Goal: Information Seeking & Learning: Learn about a topic

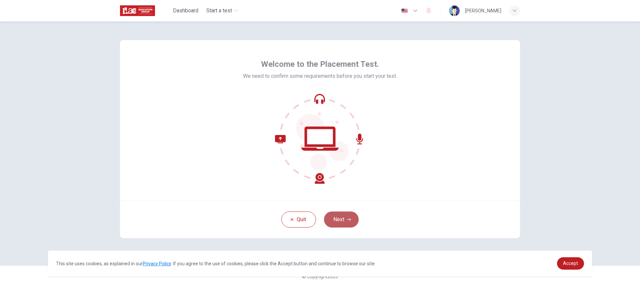
click at [353, 220] on button "Next" at bounding box center [341, 219] width 35 height 16
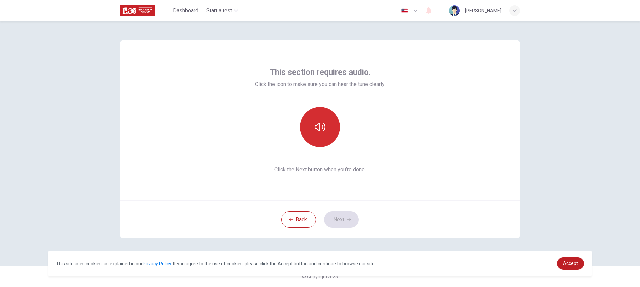
click at [325, 131] on icon "button" at bounding box center [320, 126] width 11 height 11
click at [328, 135] on button "button" at bounding box center [320, 127] width 40 height 40
click at [316, 135] on button "button" at bounding box center [320, 127] width 40 height 40
click at [330, 139] on button "button" at bounding box center [320, 127] width 40 height 40
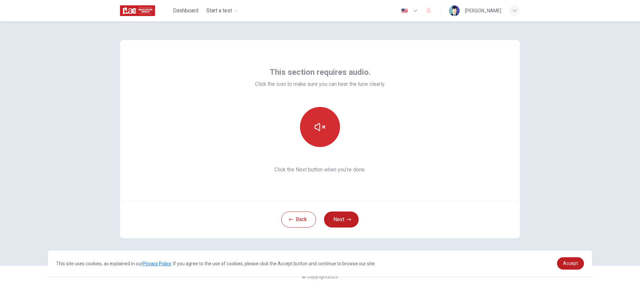
click at [326, 133] on button "button" at bounding box center [320, 127] width 40 height 40
click at [350, 213] on button "Next" at bounding box center [341, 219] width 35 height 16
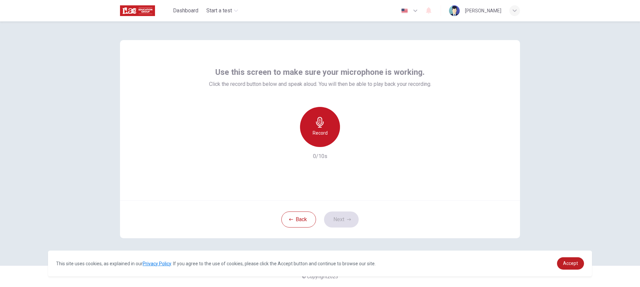
click at [324, 120] on icon "button" at bounding box center [320, 122] width 11 height 11
click at [335, 132] on div "Stop" at bounding box center [320, 127] width 40 height 40
click at [351, 142] on icon "button" at bounding box center [351, 141] width 3 height 4
click at [353, 220] on button "Next" at bounding box center [341, 219] width 35 height 16
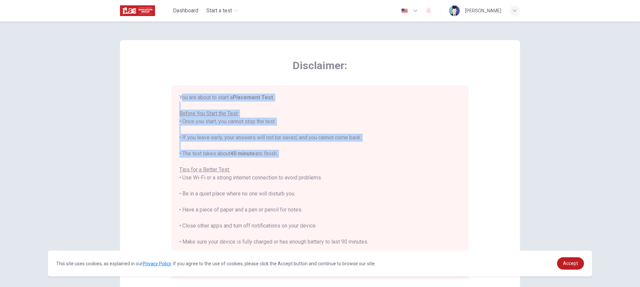
drag, startPoint x: 181, startPoint y: 95, endPoint x: 338, endPoint y: 157, distance: 168.1
click at [339, 157] on div "You are about to start a Placement Test . Before You Start the Test: • Once you…" at bounding box center [320, 185] width 282 height 184
click at [315, 147] on div "You are about to start a Placement Test . Before You Start the Test: • Once you…" at bounding box center [320, 185] width 282 height 184
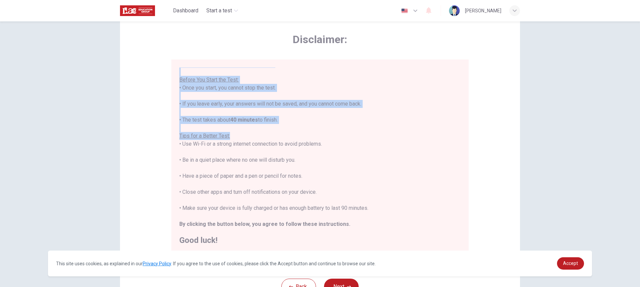
scroll to position [67, 0]
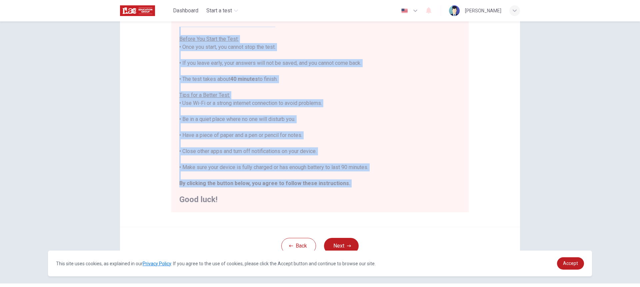
drag, startPoint x: 182, startPoint y: 95, endPoint x: 361, endPoint y: 188, distance: 201.7
click at [362, 188] on div "You are about to start a Placement Test . Before You Start the Test: • Once you…" at bounding box center [320, 115] width 298 height 193
click at [377, 127] on div "You are about to start a Placement Test . Before You Start the Test: • Once you…" at bounding box center [320, 111] width 282 height 184
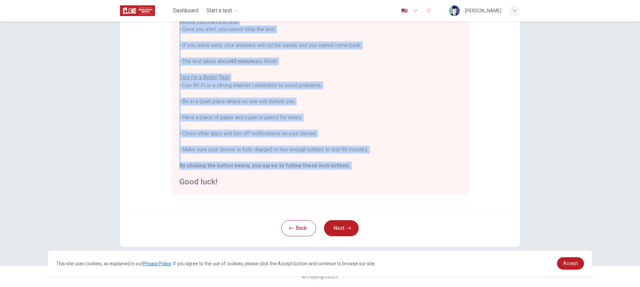
click at [378, 163] on div "You are about to start a Placement Test . Before You Start the Test: • Once you…" at bounding box center [320, 93] width 282 height 184
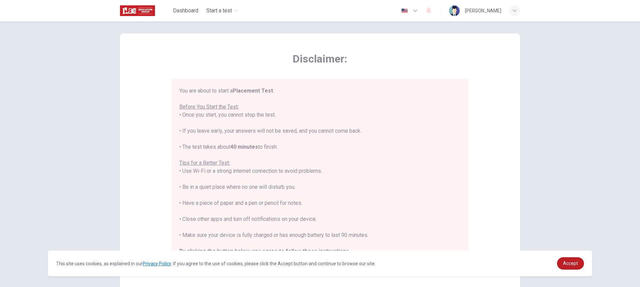
scroll to position [0, 0]
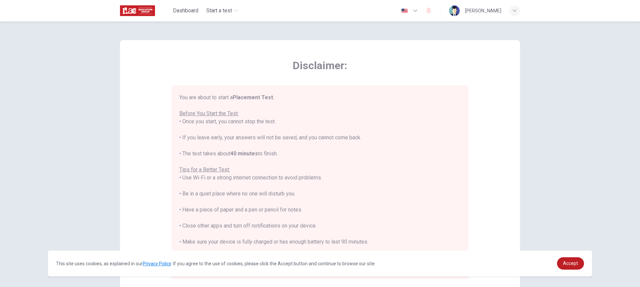
click at [515, 11] on icon "button" at bounding box center [515, 10] width 4 height 2
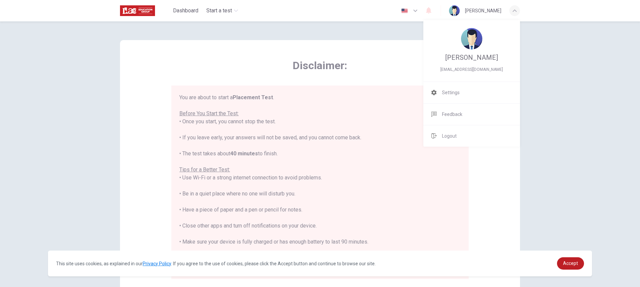
click at [515, 12] on div at bounding box center [320, 143] width 640 height 287
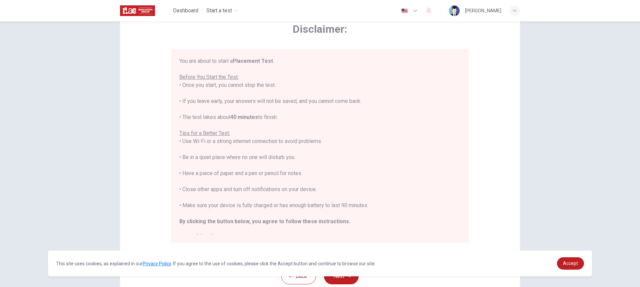
scroll to position [84, 0]
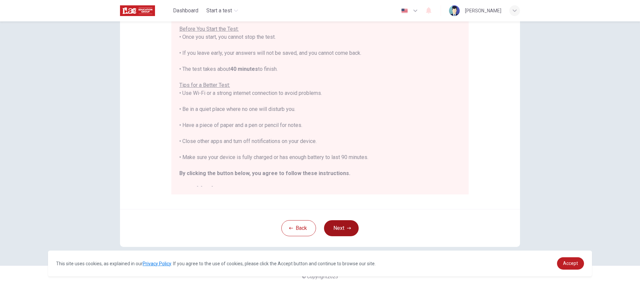
click at [342, 221] on button "Next" at bounding box center [341, 228] width 35 height 16
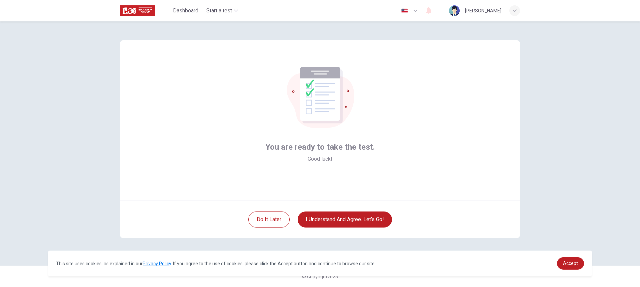
scroll to position [0, 0]
click at [375, 222] on button "I understand and agree. Let’s go!" at bounding box center [345, 219] width 94 height 16
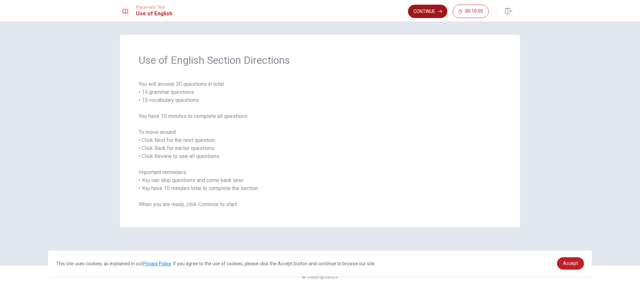
click at [414, 12] on button "Continue" at bounding box center [427, 11] width 39 height 13
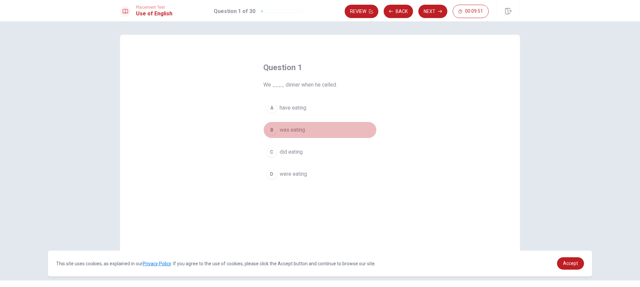
click at [300, 132] on span "was eating" at bounding box center [292, 130] width 25 height 8
click at [306, 173] on button "D were eating" at bounding box center [320, 173] width 113 height 17
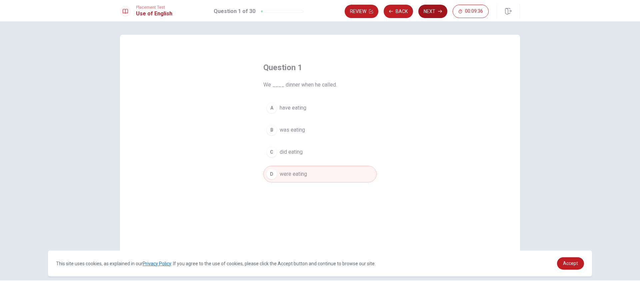
click at [427, 11] on button "Next" at bounding box center [433, 11] width 29 height 13
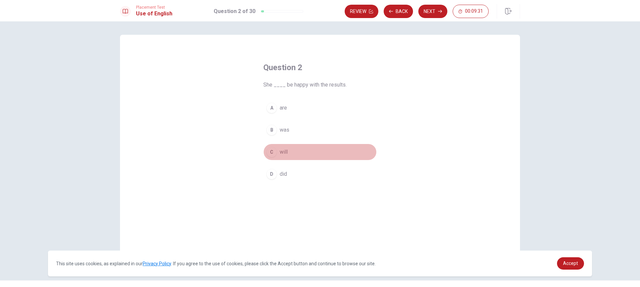
click at [271, 155] on div "C" at bounding box center [272, 151] width 11 height 11
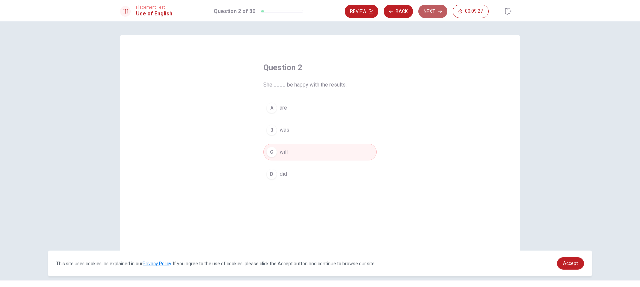
click at [439, 14] on button "Next" at bounding box center [433, 11] width 29 height 13
click at [282, 173] on span "have" at bounding box center [285, 174] width 11 height 8
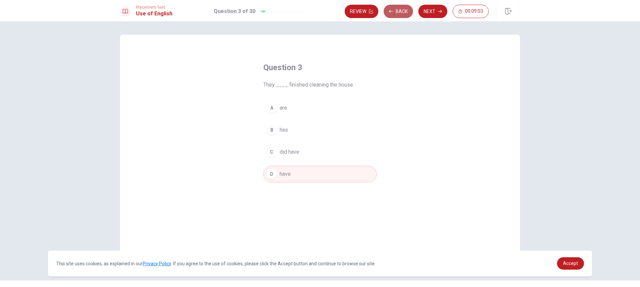
click at [402, 11] on button "Back" at bounding box center [398, 11] width 29 height 13
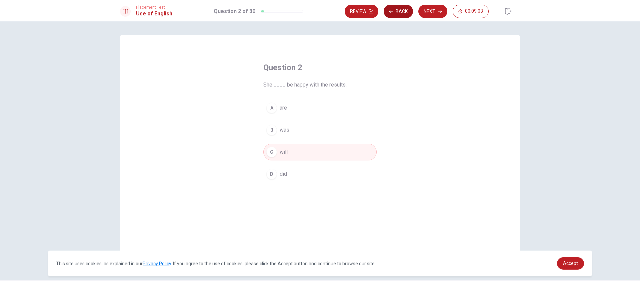
click at [402, 11] on button "Back" at bounding box center [398, 11] width 29 height 13
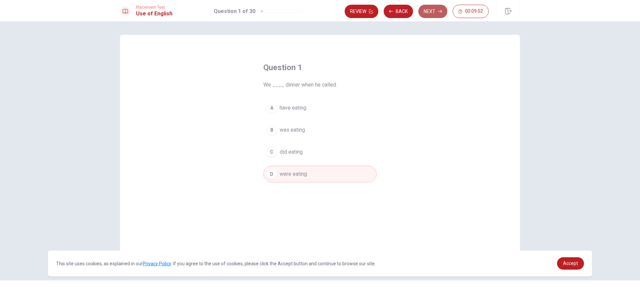
click at [431, 9] on button "Next" at bounding box center [433, 11] width 29 height 13
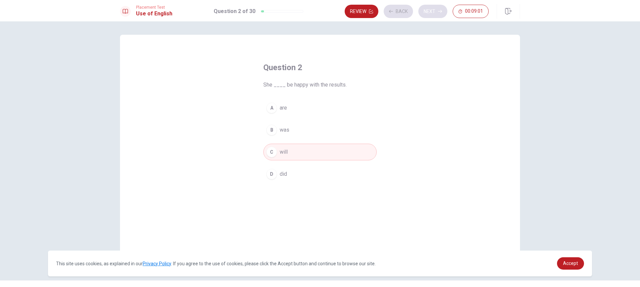
click at [431, 9] on div "Review Back Next 00:09:01" at bounding box center [417, 11] width 144 height 13
click at [433, 12] on button "Next" at bounding box center [433, 11] width 29 height 13
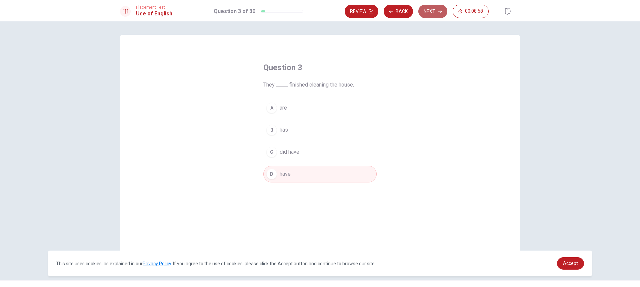
click at [433, 12] on button "Next" at bounding box center [433, 11] width 29 height 13
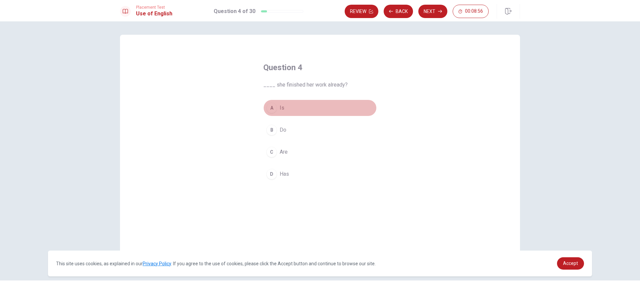
click at [280, 111] on span "Is" at bounding box center [282, 108] width 5 height 8
click at [294, 169] on button "D Has" at bounding box center [320, 173] width 113 height 17
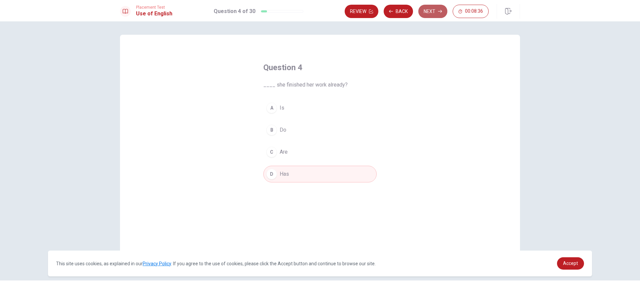
click at [442, 11] on icon "button" at bounding box center [440, 11] width 4 height 3
click at [272, 135] on div "B" at bounding box center [272, 129] width 11 height 11
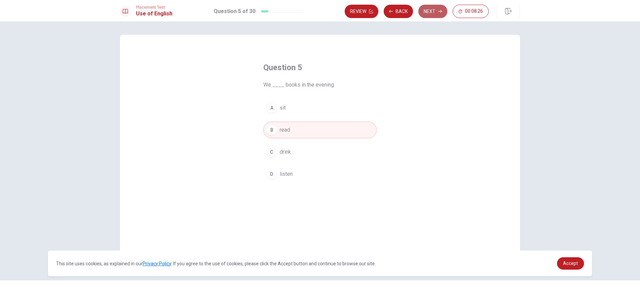
click at [429, 15] on button "Next" at bounding box center [433, 11] width 29 height 13
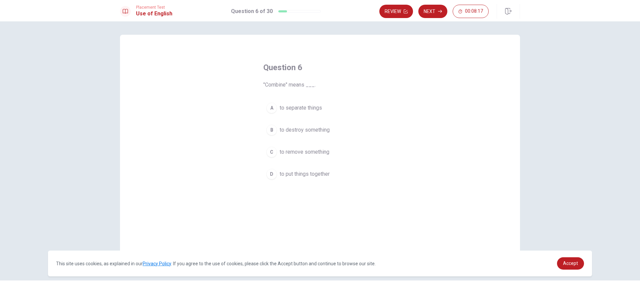
click at [312, 175] on span "to put things together" at bounding box center [305, 174] width 50 height 8
click at [433, 15] on button "Next" at bounding box center [433, 11] width 29 height 13
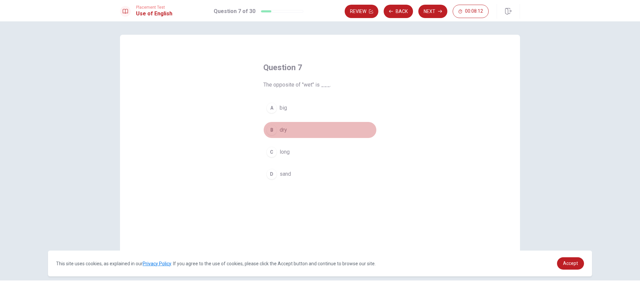
click at [278, 138] on button "B dry" at bounding box center [320, 129] width 113 height 17
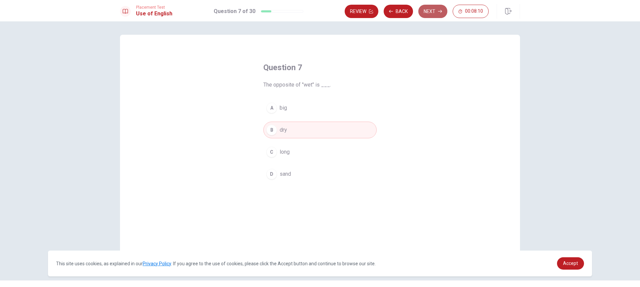
click at [436, 15] on button "Next" at bounding box center [433, 11] width 29 height 13
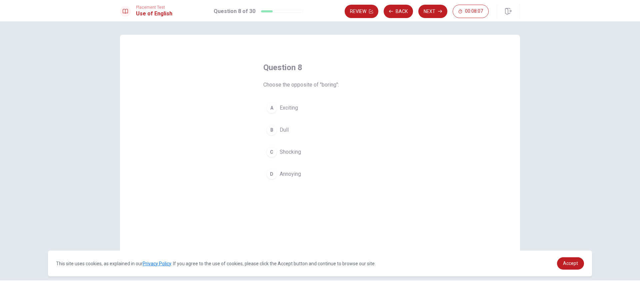
click at [292, 108] on span "Exciting" at bounding box center [289, 108] width 18 height 8
click at [435, 17] on button "Next" at bounding box center [433, 11] width 29 height 13
click at [277, 131] on button "B hat" at bounding box center [320, 129] width 113 height 17
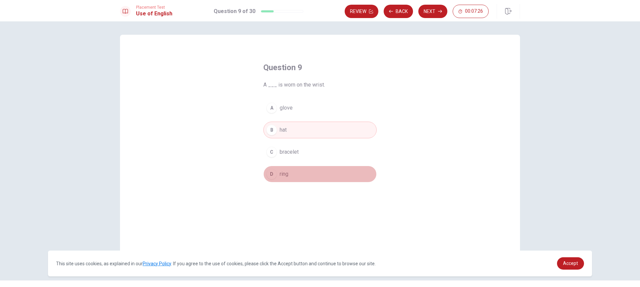
click at [291, 172] on button "D ring" at bounding box center [320, 173] width 113 height 17
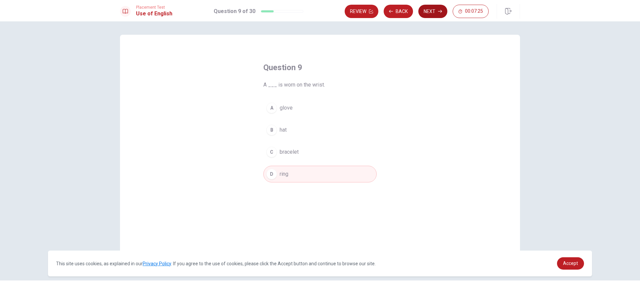
click at [430, 9] on button "Next" at bounding box center [433, 11] width 29 height 13
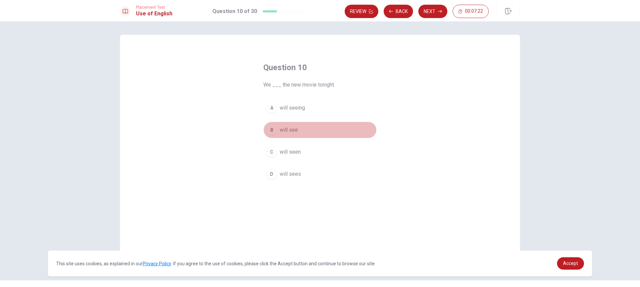
click at [292, 131] on span "will see" at bounding box center [289, 130] width 18 height 8
click at [440, 16] on button "Next" at bounding box center [433, 11] width 29 height 13
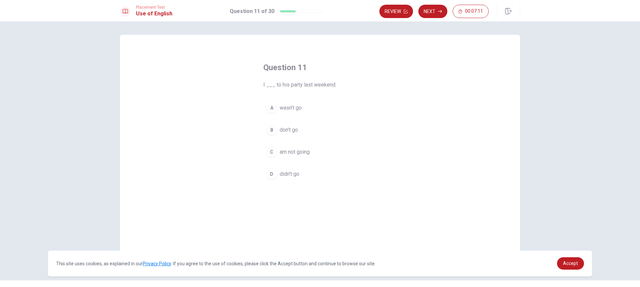
click at [291, 169] on button "D didn’t go" at bounding box center [320, 173] width 113 height 17
click at [439, 12] on icon "button" at bounding box center [440, 11] width 4 height 4
click at [285, 175] on span "have" at bounding box center [285, 174] width 11 height 8
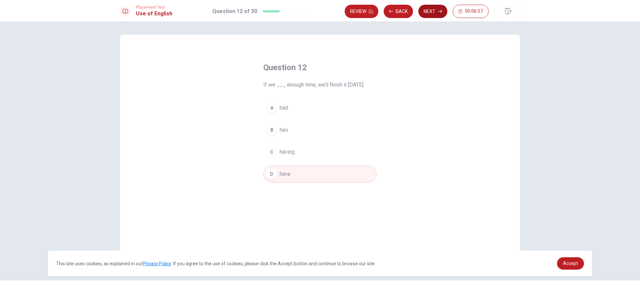
click at [428, 11] on button "Next" at bounding box center [433, 11] width 29 height 13
click at [278, 164] on button "C live" at bounding box center [320, 159] width 113 height 17
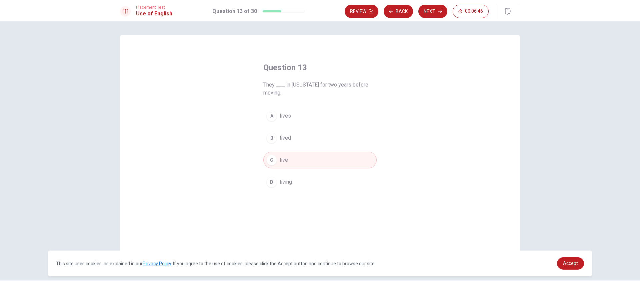
click at [289, 138] on span "lived" at bounding box center [285, 138] width 11 height 8
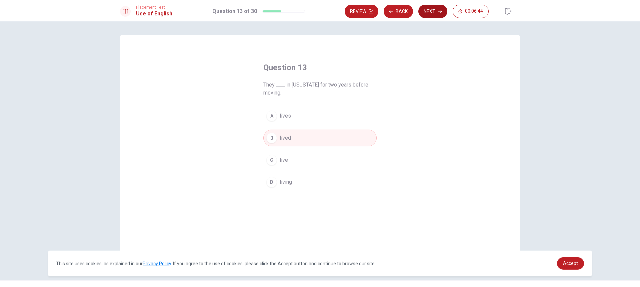
click at [430, 15] on button "Next" at bounding box center [433, 11] width 29 height 13
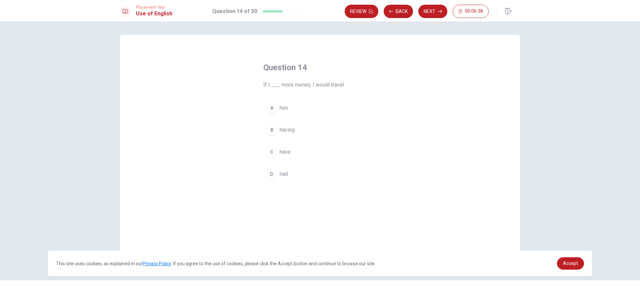
click at [284, 151] on span "have" at bounding box center [285, 152] width 11 height 8
drag, startPoint x: 277, startPoint y: 177, endPoint x: 278, endPoint y: 173, distance: 3.8
click at [278, 174] on button "D had" at bounding box center [320, 173] width 113 height 17
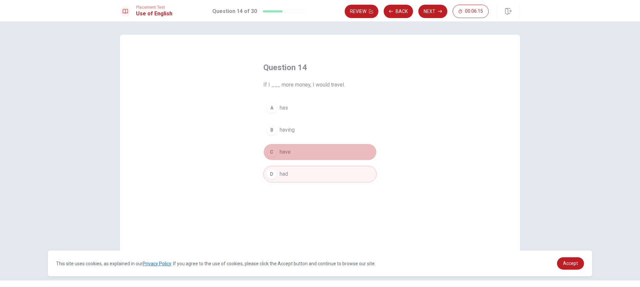
click at [293, 159] on button "C have" at bounding box center [320, 151] width 113 height 17
click at [329, 151] on button "C have" at bounding box center [320, 151] width 113 height 17
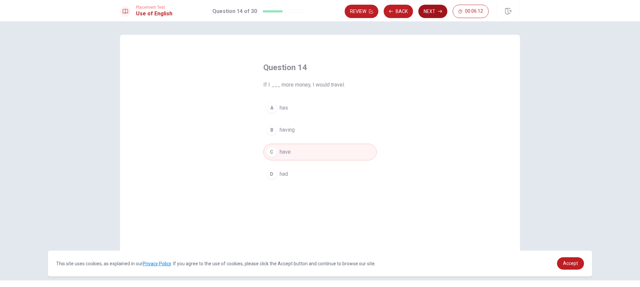
click at [425, 10] on button "Next" at bounding box center [433, 11] width 29 height 13
click at [288, 173] on span "Return" at bounding box center [287, 174] width 15 height 8
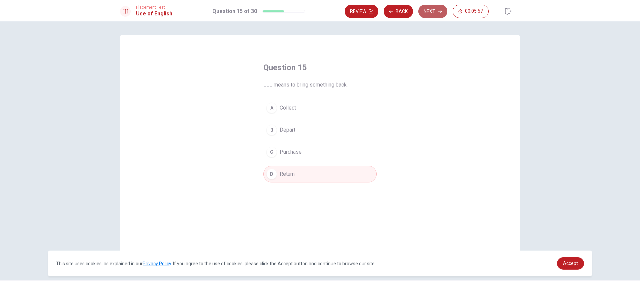
click at [424, 17] on button "Next" at bounding box center [433, 11] width 29 height 13
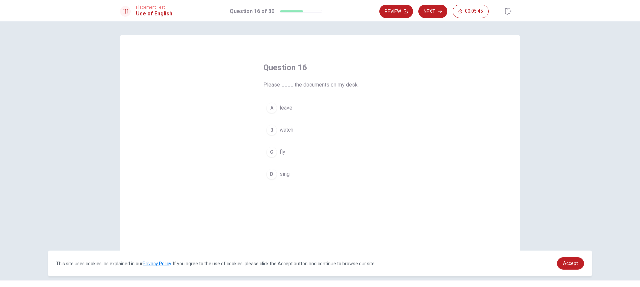
click at [282, 131] on span "watch" at bounding box center [287, 130] width 14 height 8
click at [435, 14] on button "Next" at bounding box center [433, 11] width 29 height 13
click at [288, 173] on span "keeps" at bounding box center [287, 174] width 15 height 8
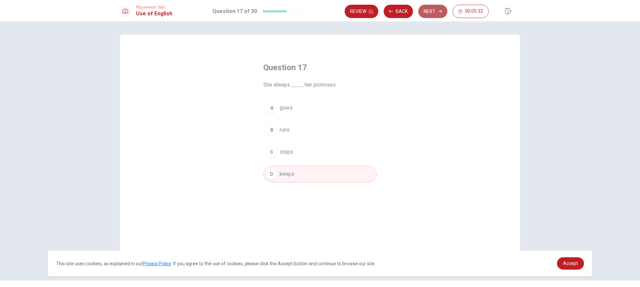
click at [422, 16] on button "Next" at bounding box center [433, 11] width 29 height 13
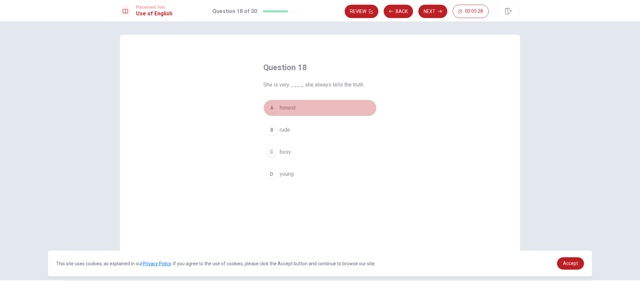
click at [284, 112] on button "A honest" at bounding box center [320, 107] width 113 height 17
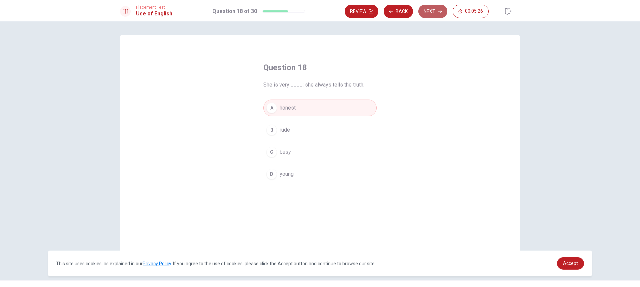
click at [431, 11] on button "Next" at bounding box center [433, 11] width 29 height 13
click at [291, 155] on span "achieves" at bounding box center [290, 152] width 21 height 8
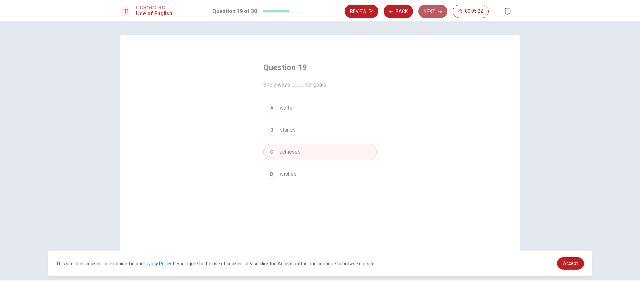
click at [428, 8] on button "Next" at bounding box center [433, 11] width 29 height 13
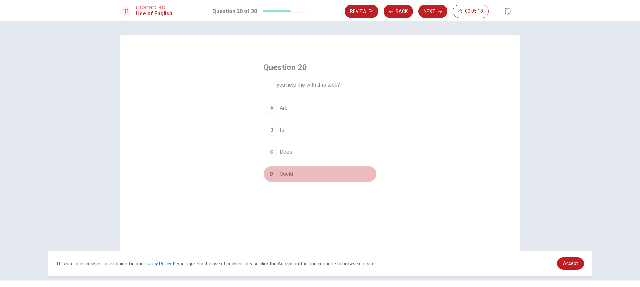
click at [288, 175] on span "Could" at bounding box center [286, 174] width 13 height 8
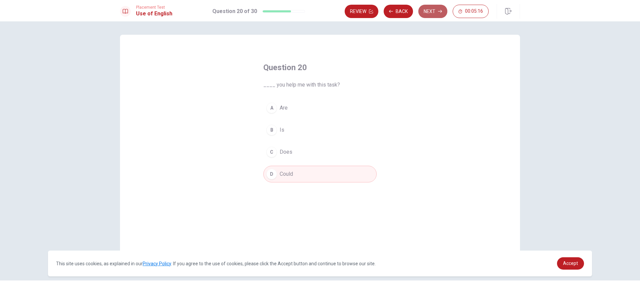
click at [433, 13] on button "Next" at bounding box center [433, 11] width 29 height 13
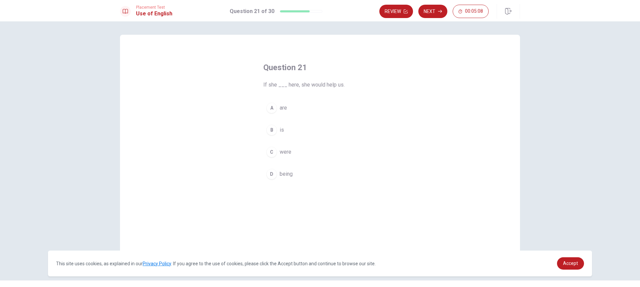
click at [288, 154] on span "were" at bounding box center [286, 152] width 12 height 8
click at [436, 12] on button "Next" at bounding box center [433, 11] width 29 height 13
click at [392, 12] on icon "button" at bounding box center [391, 11] width 4 height 4
click at [303, 147] on button "C were" at bounding box center [320, 151] width 113 height 17
click at [305, 133] on button "B is" at bounding box center [320, 129] width 113 height 17
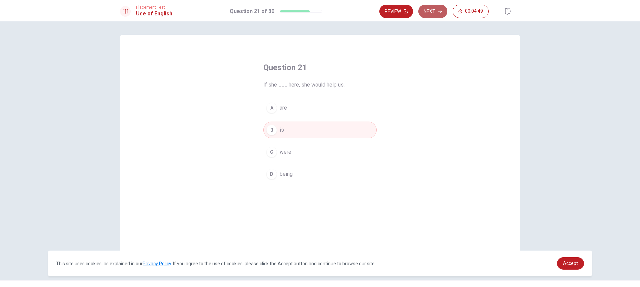
click at [432, 12] on button "Next" at bounding box center [433, 11] width 29 height 13
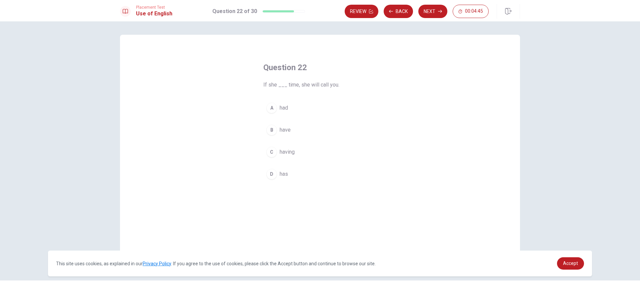
drag, startPoint x: 283, startPoint y: 110, endPoint x: 299, endPoint y: 139, distance: 32.7
click at [299, 139] on div "A had B have C having D has" at bounding box center [320, 140] width 113 height 83
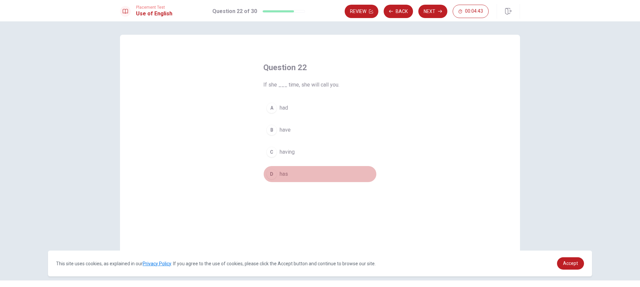
click at [287, 176] on button "D has" at bounding box center [320, 173] width 113 height 17
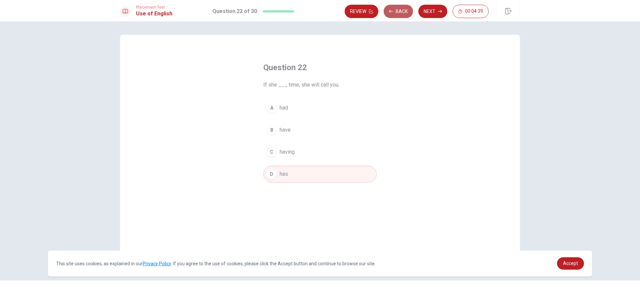
click at [403, 9] on button "Back" at bounding box center [398, 11] width 29 height 13
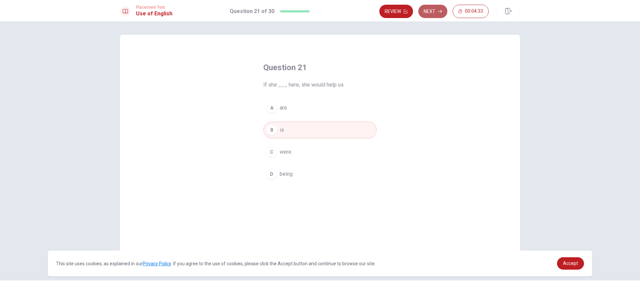
click at [425, 11] on button "Next" at bounding box center [433, 11] width 29 height 13
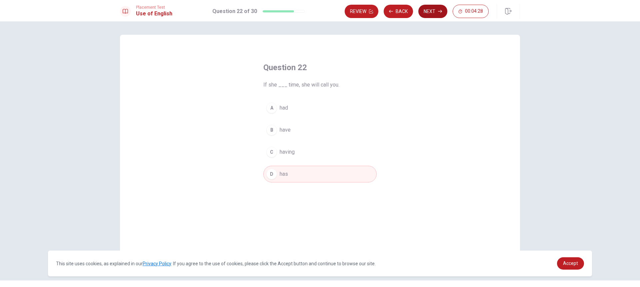
click at [426, 14] on button "Next" at bounding box center [433, 11] width 29 height 13
click at [304, 107] on span "will complete" at bounding box center [295, 108] width 31 height 8
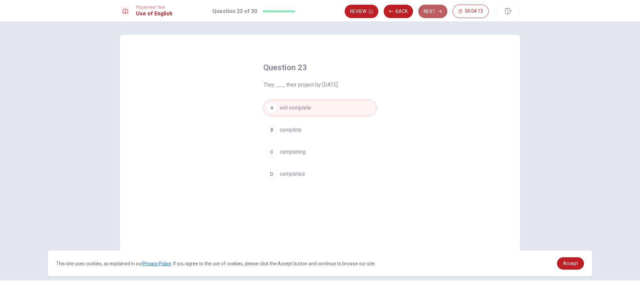
click at [434, 11] on button "Next" at bounding box center [433, 11] width 29 height 13
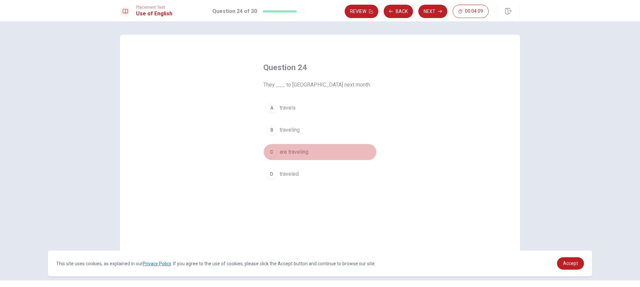
click at [300, 153] on span "are traveling" at bounding box center [294, 152] width 29 height 8
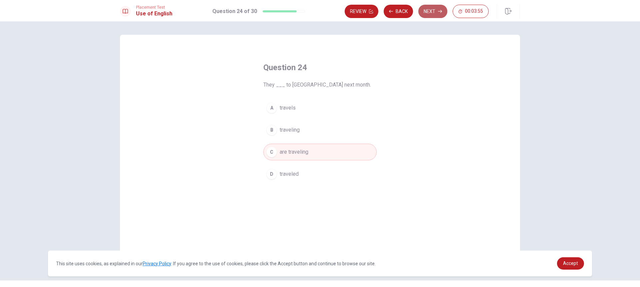
click at [435, 12] on button "Next" at bounding box center [433, 11] width 29 height 13
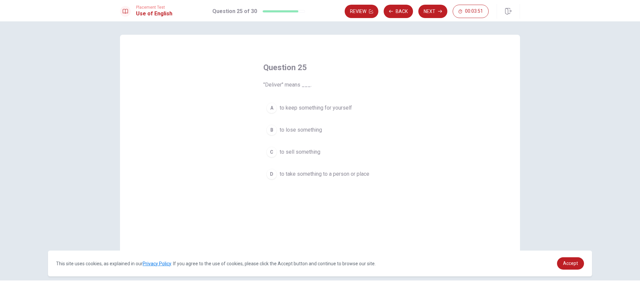
click at [335, 176] on span "to take something to a person or place" at bounding box center [325, 174] width 90 height 8
click at [430, 15] on button "Next" at bounding box center [433, 11] width 29 height 13
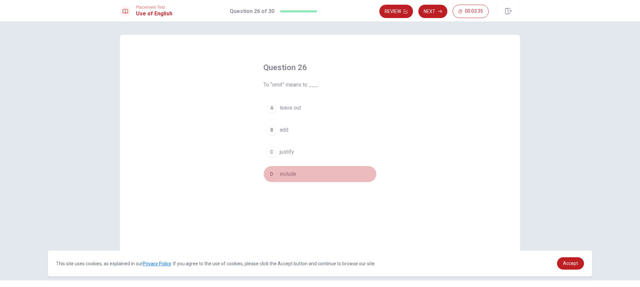
click at [289, 174] on span "include" at bounding box center [288, 174] width 17 height 8
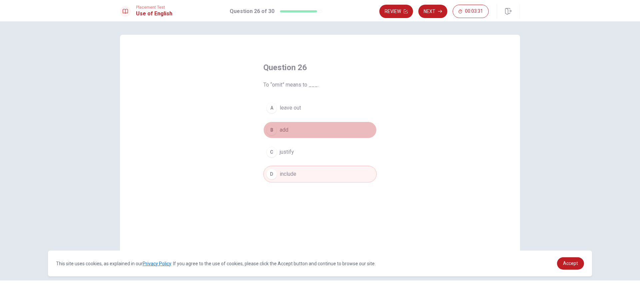
click at [295, 135] on button "B add" at bounding box center [320, 129] width 113 height 17
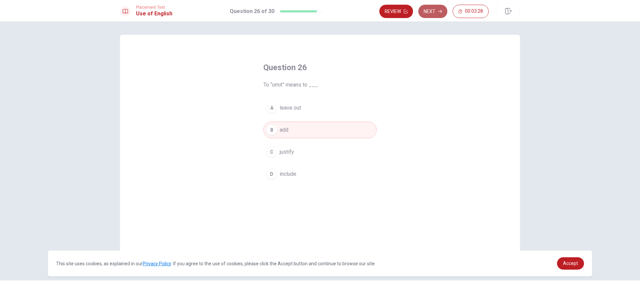
click at [437, 14] on button "Next" at bounding box center [433, 11] width 29 height 13
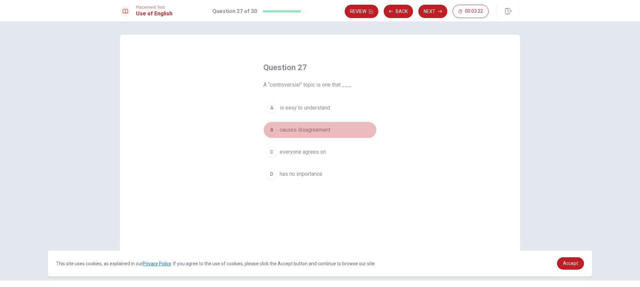
click at [305, 137] on button "B causes disagreement" at bounding box center [320, 129] width 113 height 17
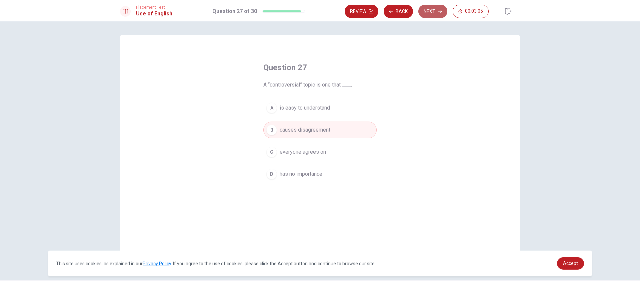
click at [436, 10] on button "Next" at bounding box center [433, 11] width 29 height 13
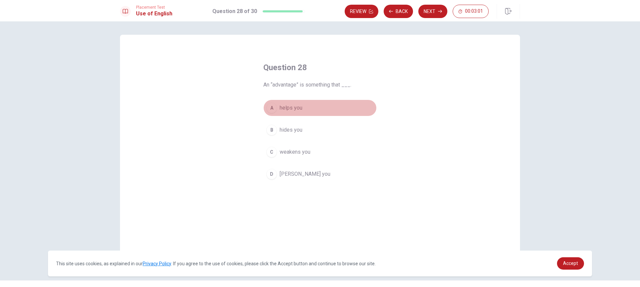
click at [291, 111] on span "helps you" at bounding box center [291, 108] width 23 height 8
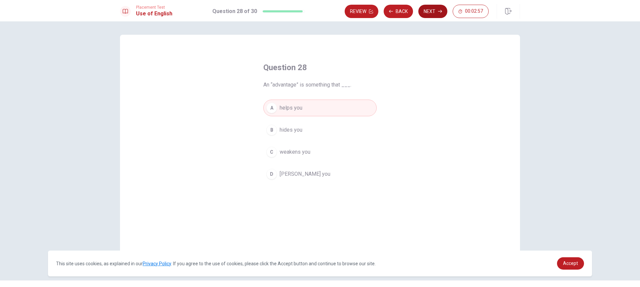
click at [440, 14] on button "Next" at bounding box center [433, 11] width 29 height 13
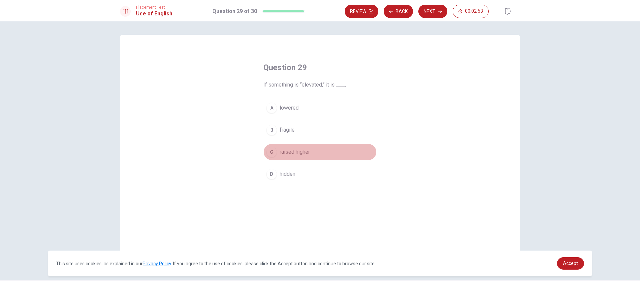
click at [300, 153] on span "raised higher" at bounding box center [295, 152] width 30 height 8
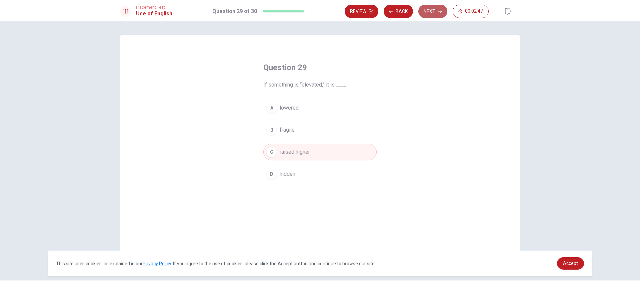
click at [432, 16] on button "Next" at bounding box center [433, 11] width 29 height 13
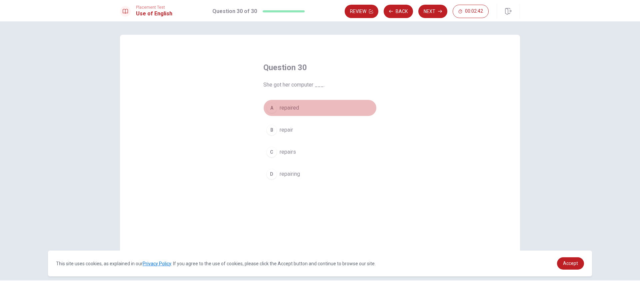
click at [283, 110] on span "repaired" at bounding box center [289, 108] width 19 height 8
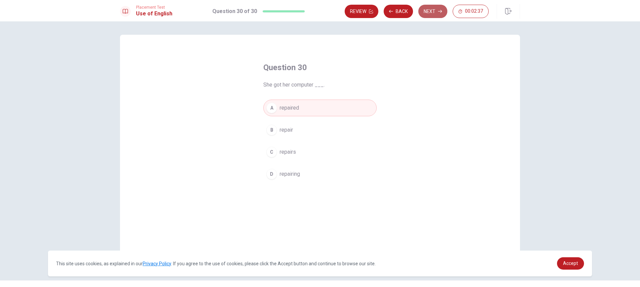
click at [430, 15] on button "Next" at bounding box center [433, 11] width 29 height 13
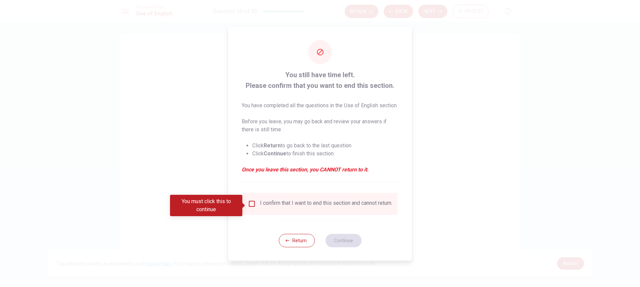
drag, startPoint x: 286, startPoint y: 69, endPoint x: 321, endPoint y: 97, distance: 45.6
click at [322, 95] on div "You still have time left. Please confirm that you want to end this section. You…" at bounding box center [320, 125] width 157 height 112
click at [261, 207] on div "I confirm that I want to end this section and cannot return." at bounding box center [326, 203] width 132 height 8
click at [251, 207] on input "You must click this to continue" at bounding box center [252, 203] width 8 height 8
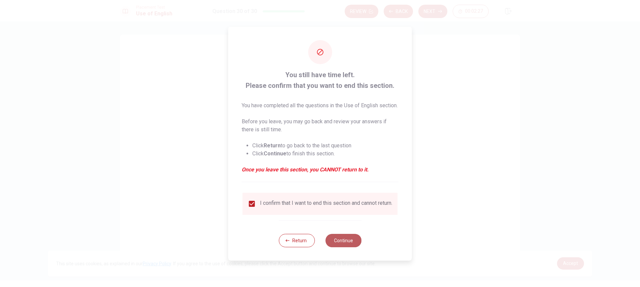
click at [342, 243] on button "Continue" at bounding box center [344, 239] width 36 height 13
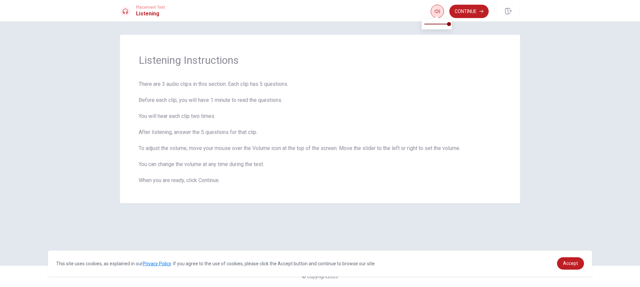
click at [439, 14] on button "button" at bounding box center [437, 11] width 13 height 13
click at [440, 7] on button "button" at bounding box center [437, 11] width 13 height 13
click at [466, 16] on button "Continue" at bounding box center [469, 11] width 39 height 13
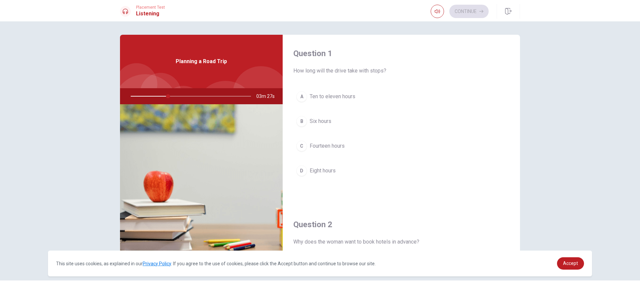
drag, startPoint x: 515, startPoint y: 80, endPoint x: 513, endPoint y: 115, distance: 34.8
click at [515, 122] on div "Question 1 How long will the drive take with stops? A Ten to eleven hours B Six…" at bounding box center [401, 120] width 237 height 171
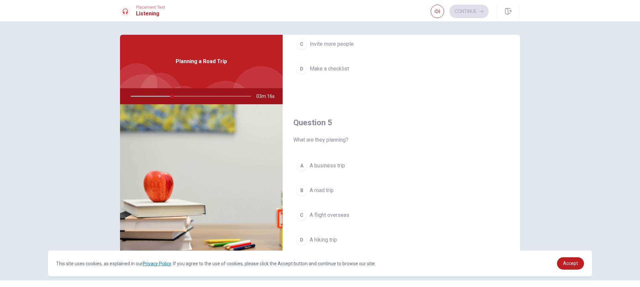
scroll to position [622, 0]
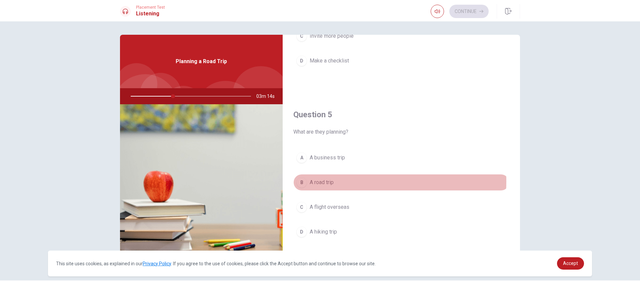
click at [331, 181] on span "A road trip" at bounding box center [322, 182] width 24 height 8
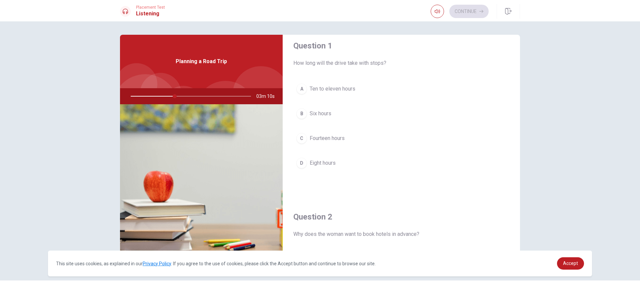
scroll to position [0, 0]
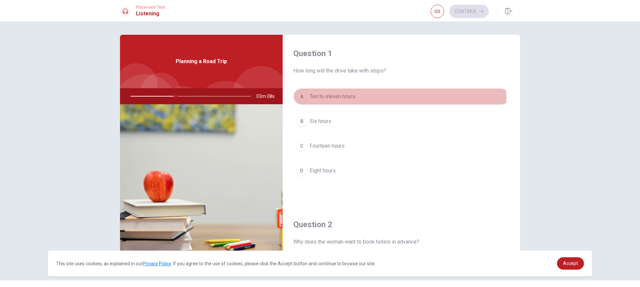
click at [337, 97] on span "Ten to eleven hours" at bounding box center [333, 96] width 46 height 8
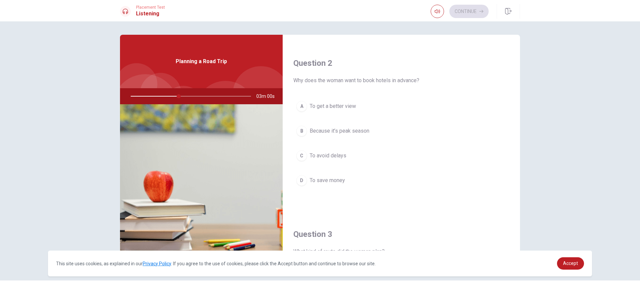
scroll to position [167, 0]
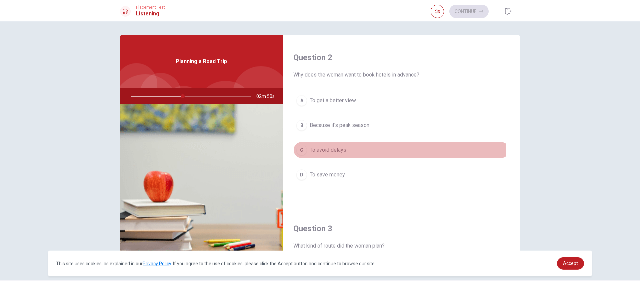
click at [338, 153] on span "To avoid delays" at bounding box center [328, 150] width 37 height 8
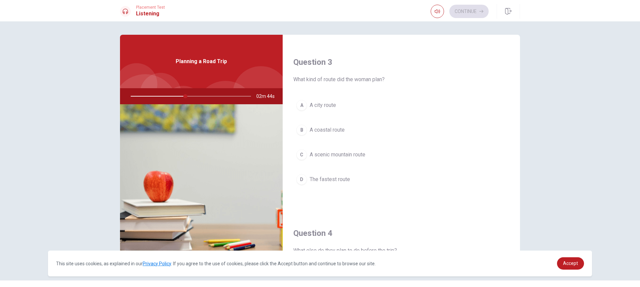
scroll to position [334, 0]
click at [343, 150] on span "A scenic mountain route" at bounding box center [338, 154] width 56 height 8
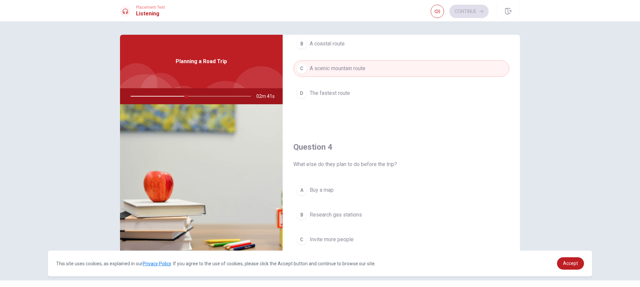
scroll to position [467, 0]
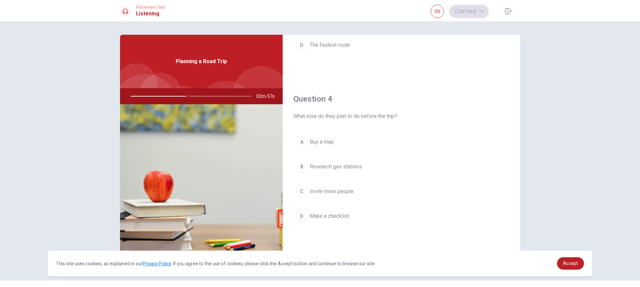
click at [345, 168] on span "Research gas stations" at bounding box center [336, 166] width 52 height 8
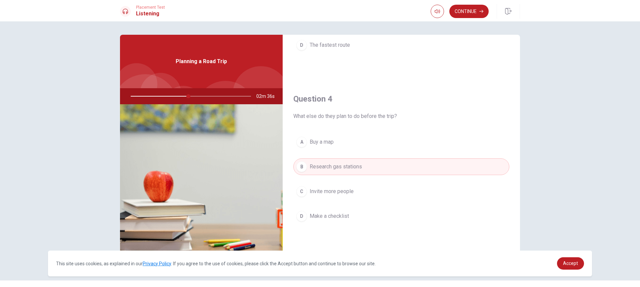
drag, startPoint x: 342, startPoint y: 206, endPoint x: 350, endPoint y: 216, distance: 13.1
click at [344, 207] on div "A Buy a map B Research gas stations C Invite more people D Make a checklist" at bounding box center [402, 185] width 216 height 104
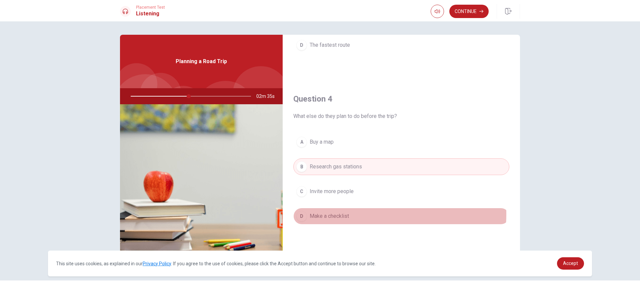
click at [351, 214] on button "D Make a checklist" at bounding box center [402, 215] width 216 height 17
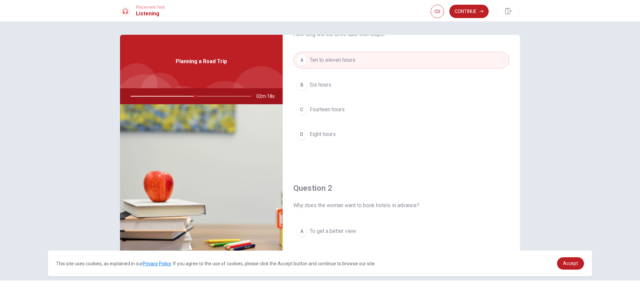
scroll to position [33, 0]
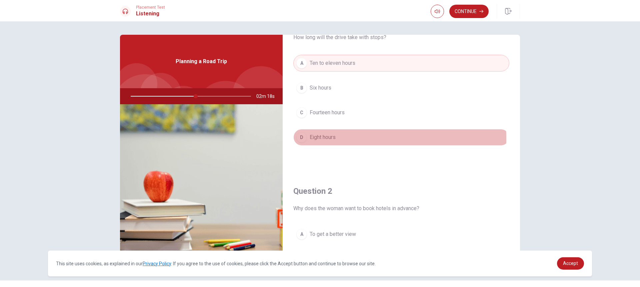
click at [328, 138] on span "Eight hours" at bounding box center [323, 137] width 26 height 8
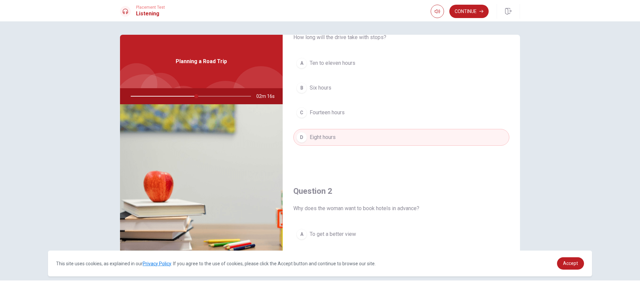
click at [343, 65] on span "Ten to eleven hours" at bounding box center [333, 63] width 46 height 8
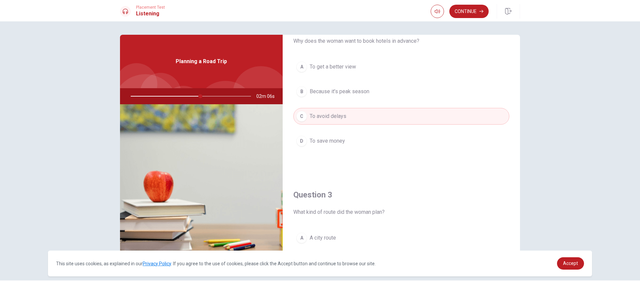
scroll to position [200, 0]
click at [357, 95] on span "Because it’s peak season" at bounding box center [340, 92] width 60 height 8
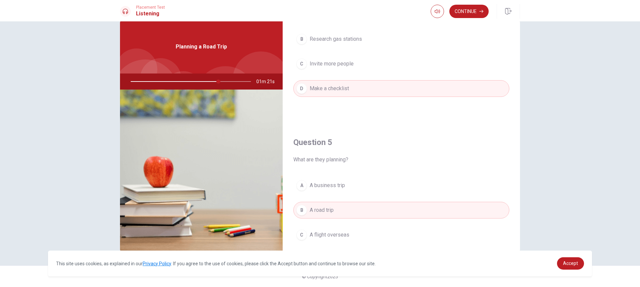
scroll to position [622, 0]
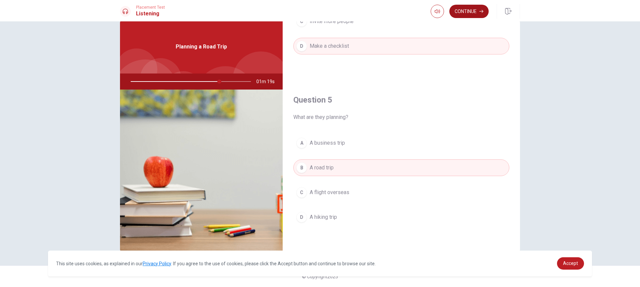
click at [469, 13] on button "Continue" at bounding box center [469, 11] width 39 height 13
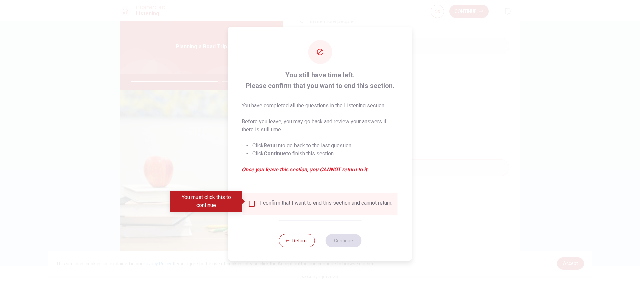
click at [281, 200] on div "I confirm that I want to end this section and cannot return." at bounding box center [326, 203] width 132 height 8
click at [250, 203] on input "You must click this to continue" at bounding box center [252, 203] width 8 height 8
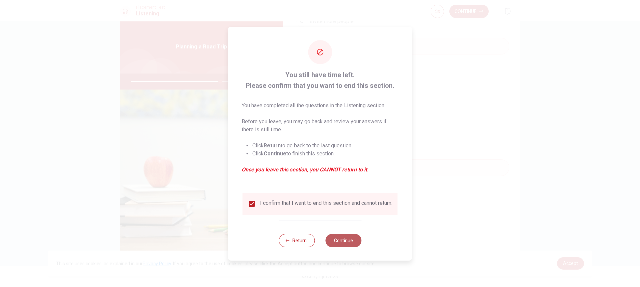
click at [337, 244] on button "Continue" at bounding box center [344, 239] width 36 height 13
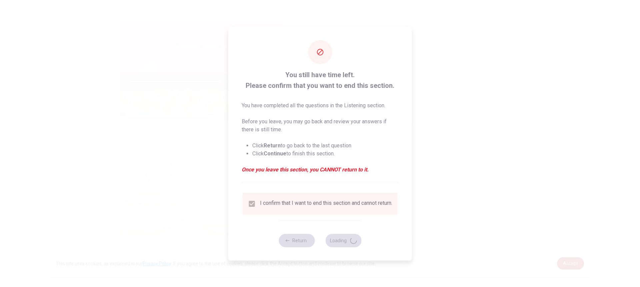
type input "76"
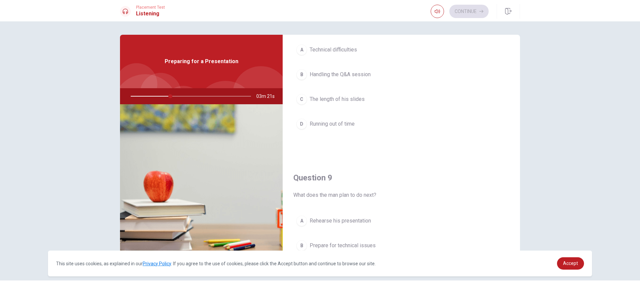
scroll to position [367, 0]
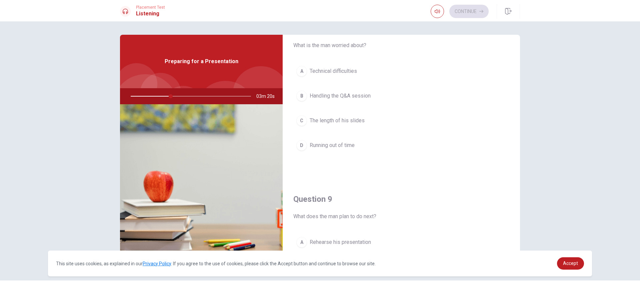
click at [366, 96] on span "Handling the Q&A session" at bounding box center [340, 96] width 61 height 8
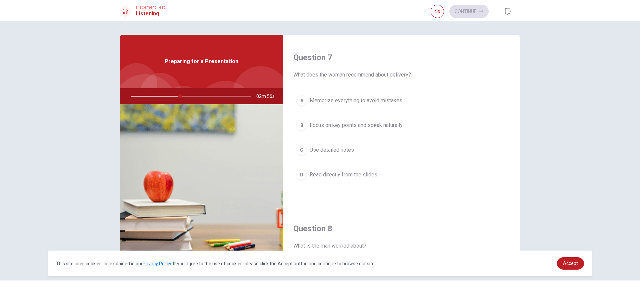
drag, startPoint x: 368, startPoint y: 104, endPoint x: 371, endPoint y: 128, distance: 23.8
click at [368, 123] on div "A Memorize everything to avoid mistakes B Focus on key points and speak natural…" at bounding box center [402, 144] width 216 height 104
click at [371, 128] on span "Focus on key points and speak naturally" at bounding box center [356, 125] width 93 height 8
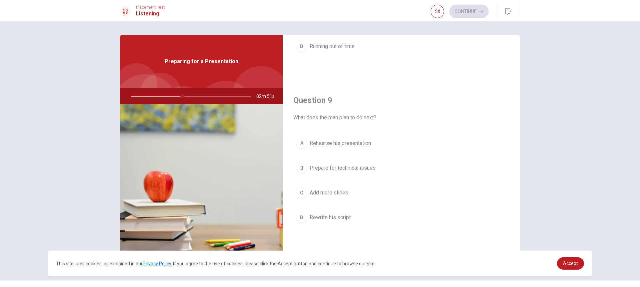
scroll to position [467, 0]
click at [366, 146] on button "A Rehearse his presentation" at bounding box center [402, 141] width 216 height 17
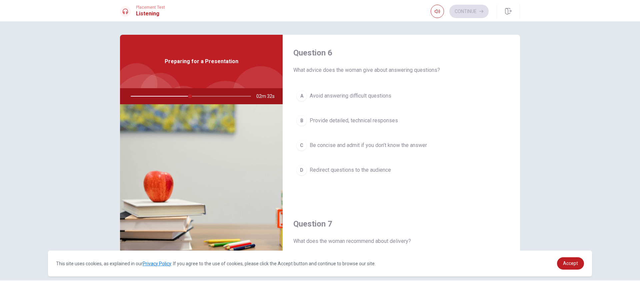
scroll to position [0, 0]
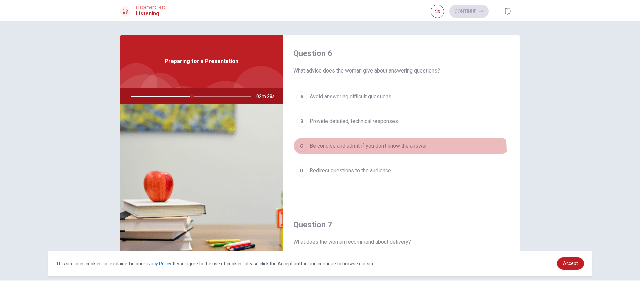
click at [379, 151] on button "C Be concise and admit if you don’t know the answer" at bounding box center [402, 145] width 216 height 17
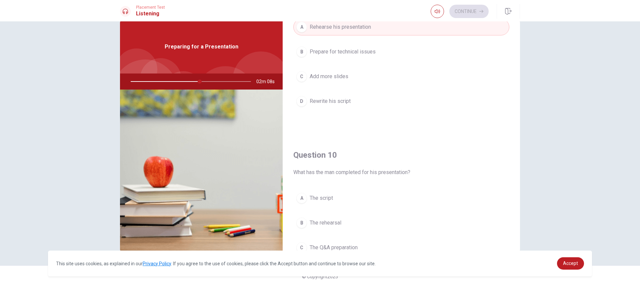
scroll to position [622, 0]
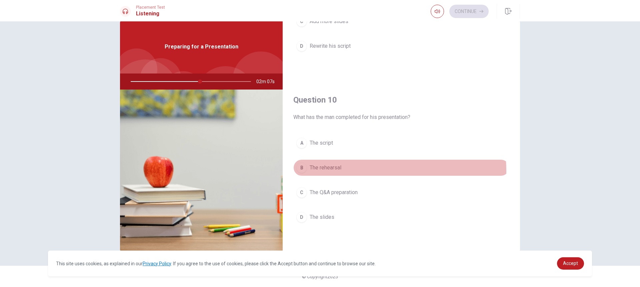
click at [330, 171] on span "The rehearsal" at bounding box center [326, 167] width 32 height 8
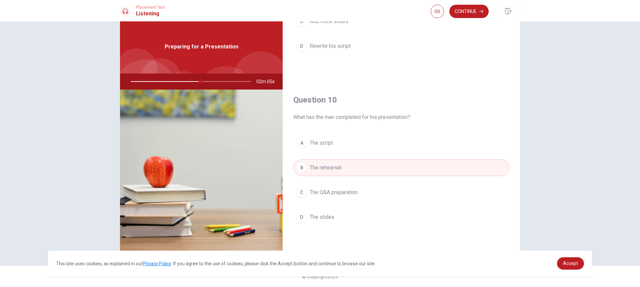
click at [331, 146] on span "The script" at bounding box center [321, 143] width 23 height 8
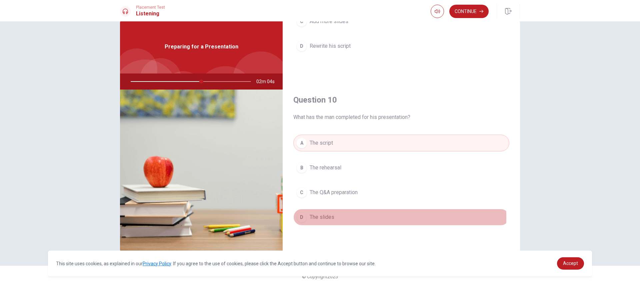
click at [320, 217] on span "The slides" at bounding box center [322, 217] width 25 height 8
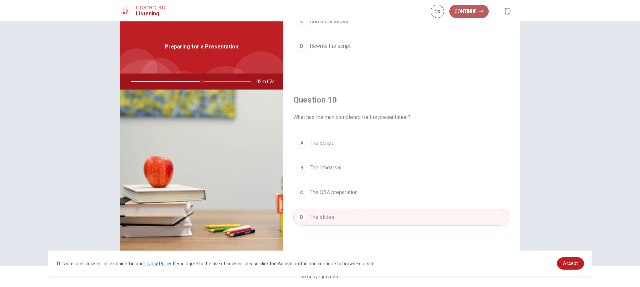
click at [474, 10] on button "Continue" at bounding box center [469, 11] width 39 height 13
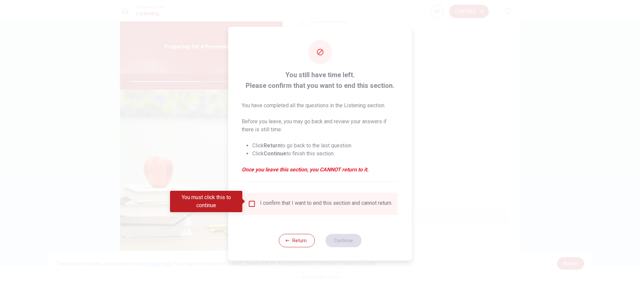
click at [259, 199] on div "I confirm that I want to end this section and cannot return." at bounding box center [320, 203] width 144 height 8
click at [250, 203] on input "You must click this to continue" at bounding box center [252, 203] width 8 height 8
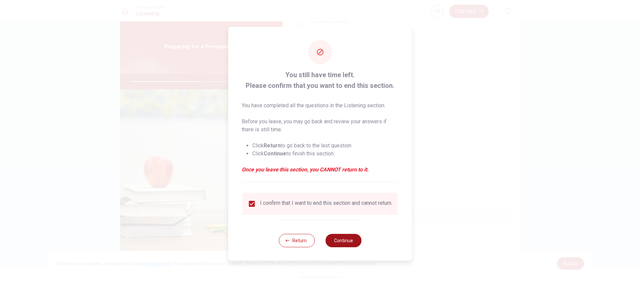
click at [331, 239] on button "Continue" at bounding box center [344, 239] width 36 height 13
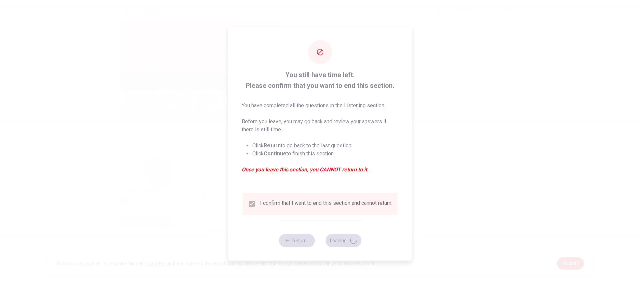
type input "61"
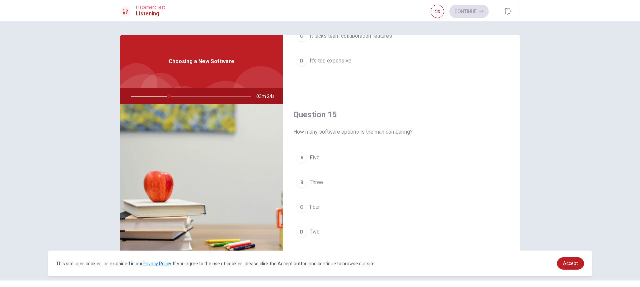
click at [313, 184] on span "Three" at bounding box center [316, 182] width 13 height 8
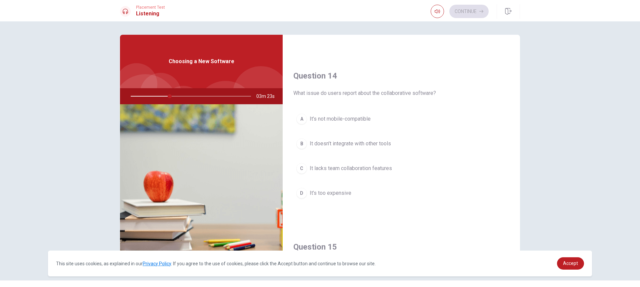
scroll to position [489, 0]
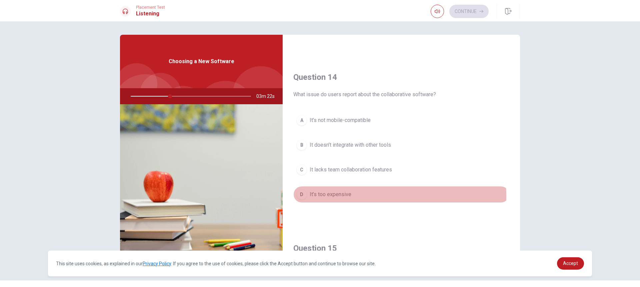
click at [340, 196] on span "It’s too expensive" at bounding box center [331, 194] width 42 height 8
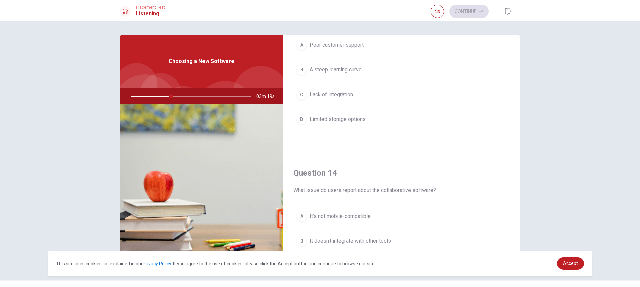
scroll to position [455, 0]
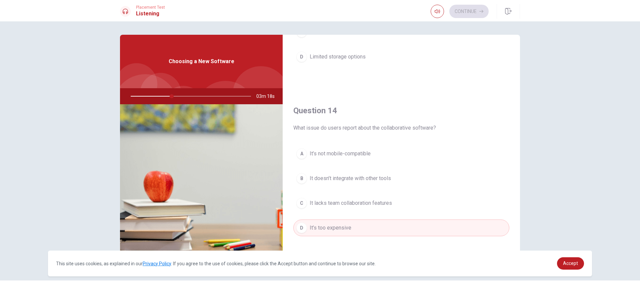
click at [356, 181] on span "It doesn’t integrate with other tools" at bounding box center [350, 178] width 81 height 8
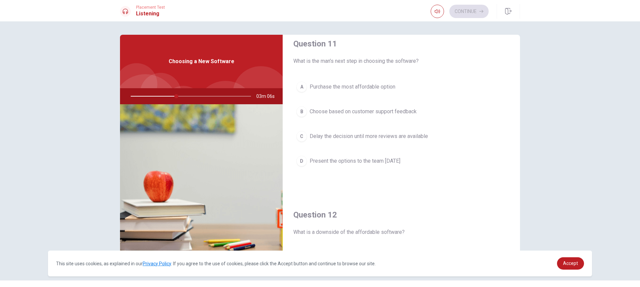
scroll to position [0, 0]
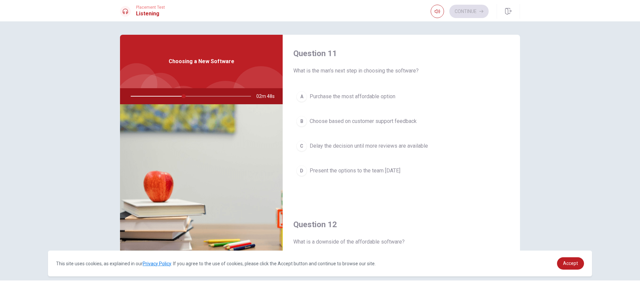
click at [362, 151] on button "C Delay the decision until more reviews are available" at bounding box center [402, 145] width 216 height 17
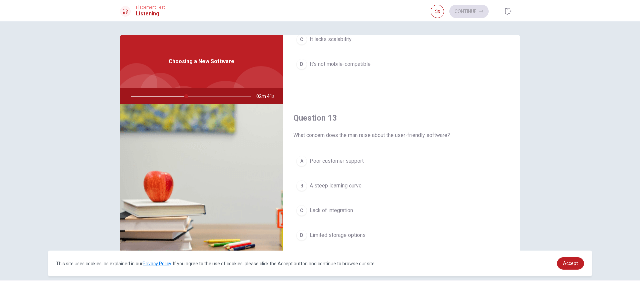
scroll to position [300, 0]
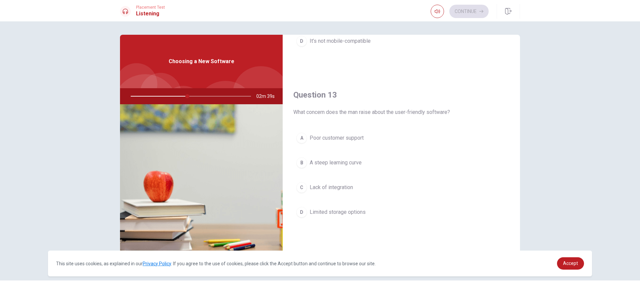
click at [355, 140] on span "Poor customer support" at bounding box center [337, 138] width 54 height 8
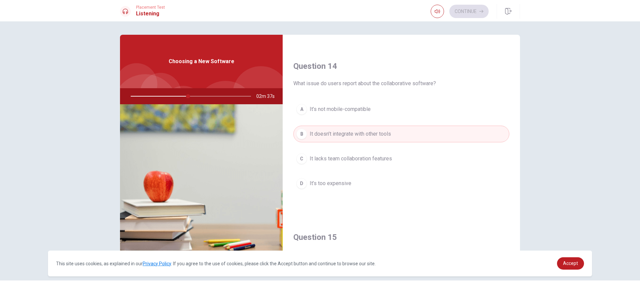
scroll to position [500, 0]
click at [357, 163] on button "C It lacks team collaboration features" at bounding box center [402, 157] width 216 height 17
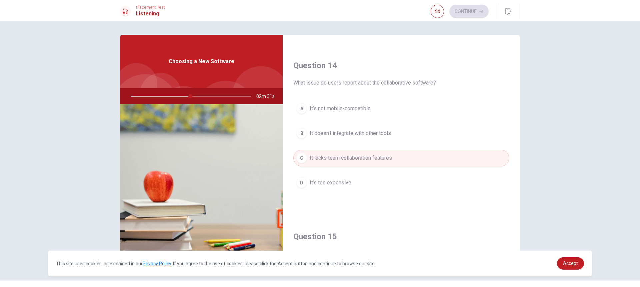
click at [343, 104] on button "A It’s not mobile-compatible" at bounding box center [402, 108] width 216 height 17
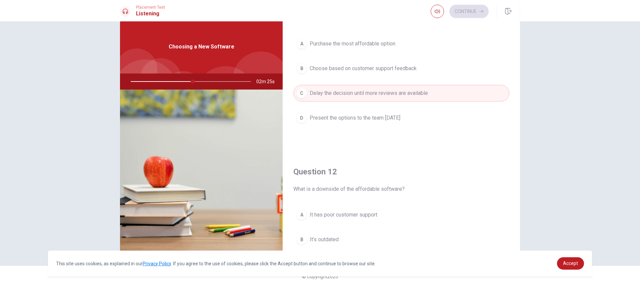
scroll to position [22, 0]
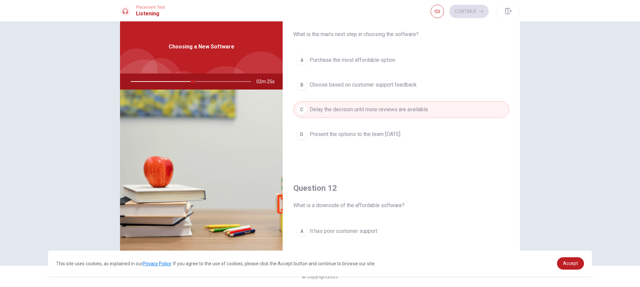
click at [351, 136] on span "Present the options to the team [DATE]" at bounding box center [355, 134] width 91 height 8
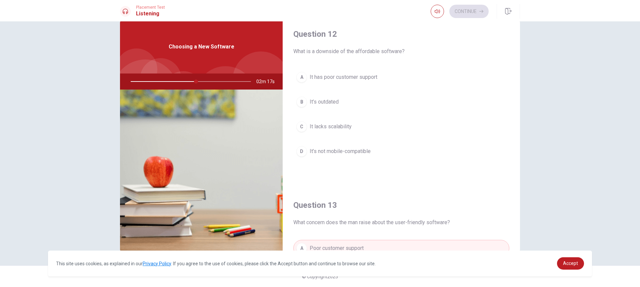
scroll to position [200, 0]
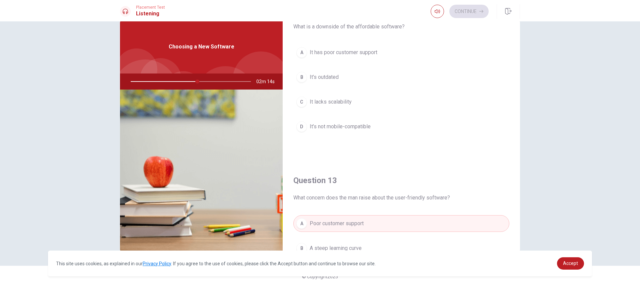
click at [335, 78] on span "It’s outdated" at bounding box center [324, 77] width 29 height 8
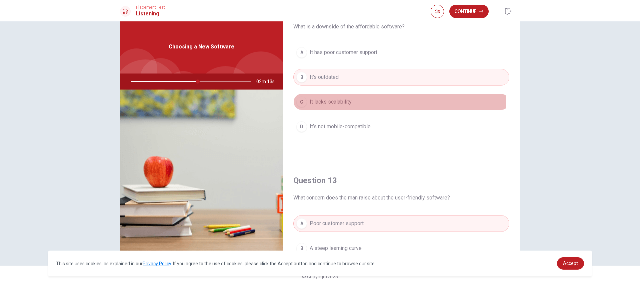
click at [341, 97] on button "C It lacks scalability" at bounding box center [402, 101] width 216 height 17
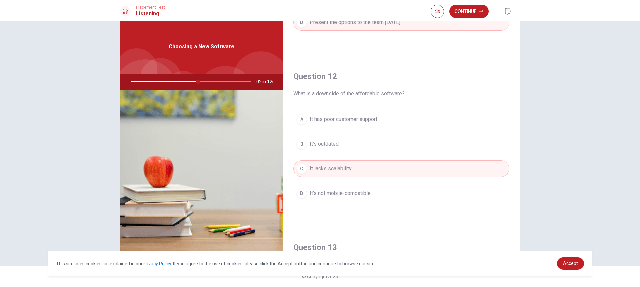
click at [369, 117] on span "It has poor customer support" at bounding box center [344, 119] width 68 height 8
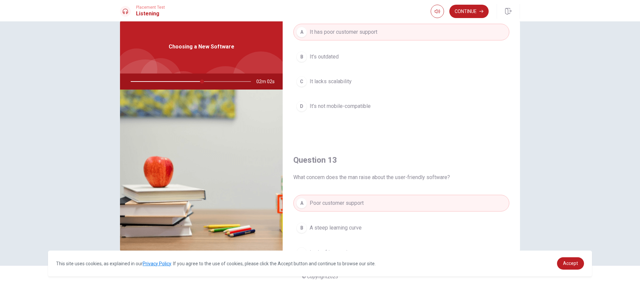
scroll to position [155, 0]
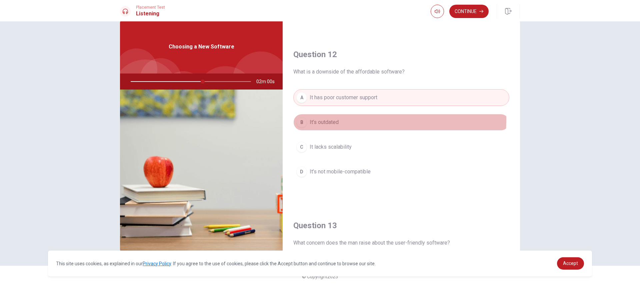
click at [340, 119] on button "B It’s outdated" at bounding box center [402, 122] width 216 height 17
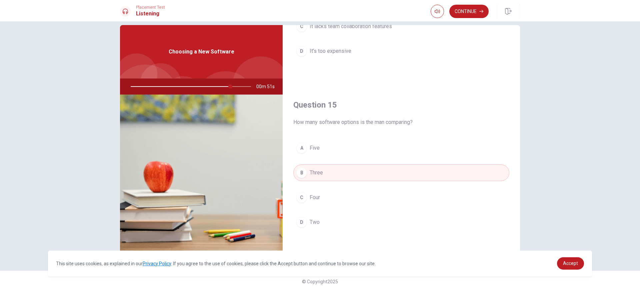
scroll to position [15, 0]
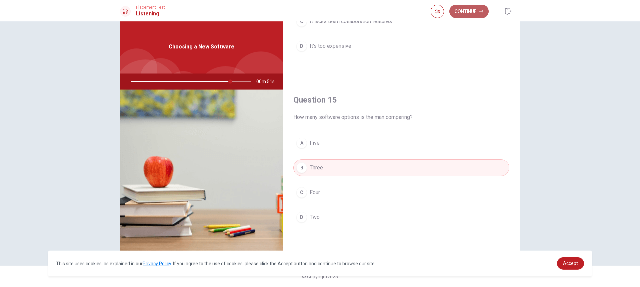
click at [477, 11] on button "Continue" at bounding box center [469, 11] width 39 height 13
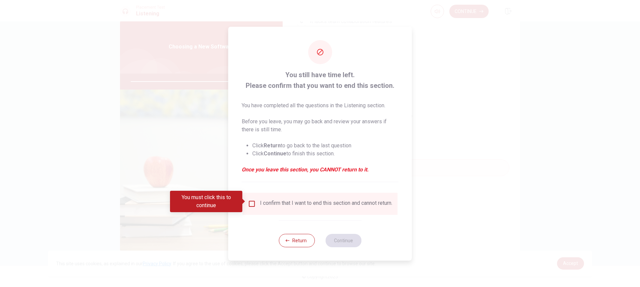
click at [265, 207] on div "I confirm that I want to end this section and cannot return." at bounding box center [326, 203] width 132 height 8
click at [254, 203] on input "You must click this to continue" at bounding box center [252, 203] width 8 height 8
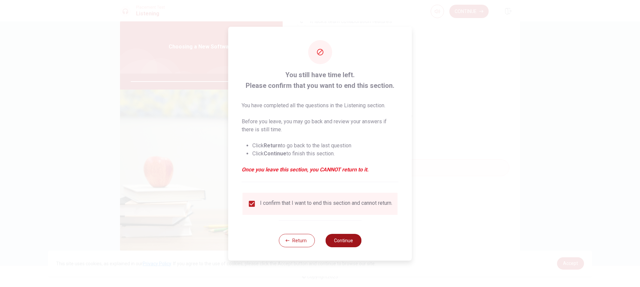
click at [343, 238] on button "Continue" at bounding box center [344, 239] width 36 height 13
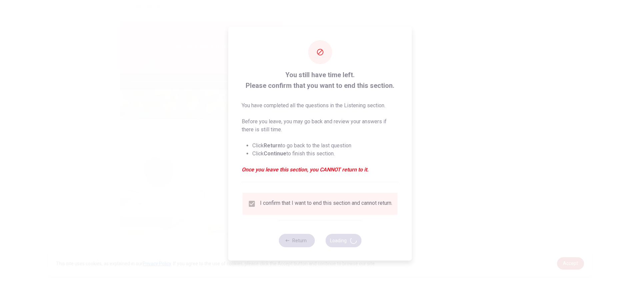
type input "85"
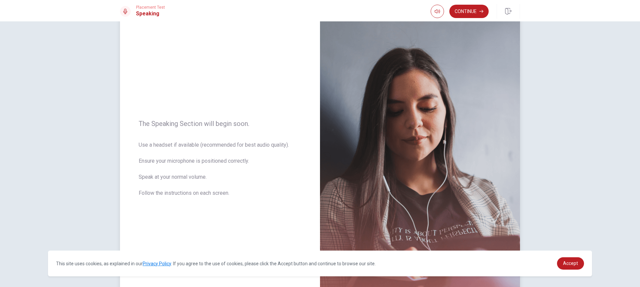
scroll to position [33, 0]
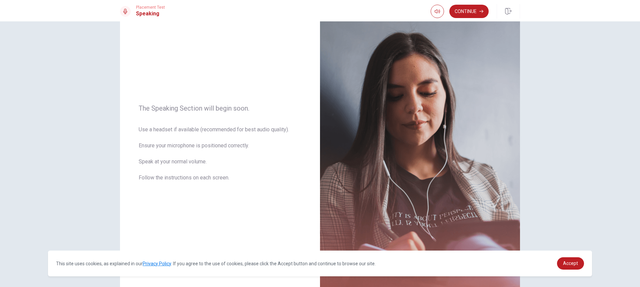
click at [479, 14] on button "Continue" at bounding box center [469, 11] width 39 height 13
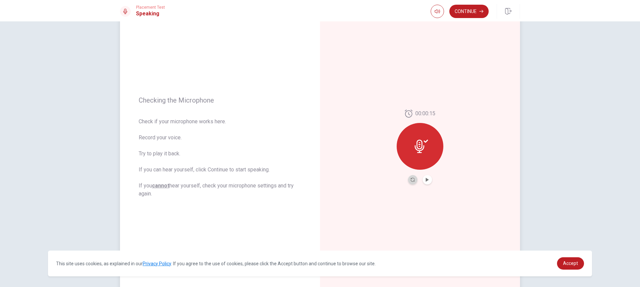
click at [413, 182] on button "Record Again" at bounding box center [412, 179] width 9 height 9
click at [422, 156] on span "Stop Recording" at bounding box center [420, 158] width 25 height 11
click at [408, 177] on div at bounding box center [420, 179] width 24 height 9
click at [409, 177] on button "Record Again" at bounding box center [412, 179] width 9 height 9
click at [416, 141] on icon at bounding box center [420, 143] width 10 height 13
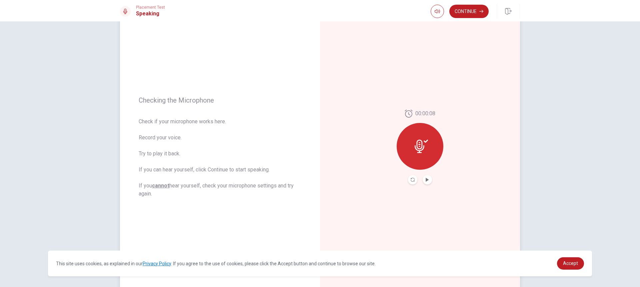
click at [423, 177] on button "Play Audio" at bounding box center [427, 179] width 9 height 9
click at [471, 15] on button "Continue" at bounding box center [469, 11] width 39 height 13
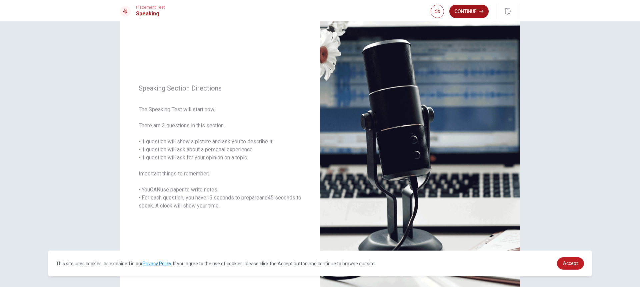
click at [477, 11] on button "Continue" at bounding box center [469, 11] width 39 height 13
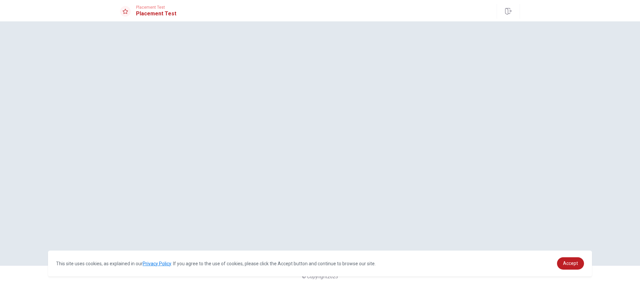
scroll to position [0, 0]
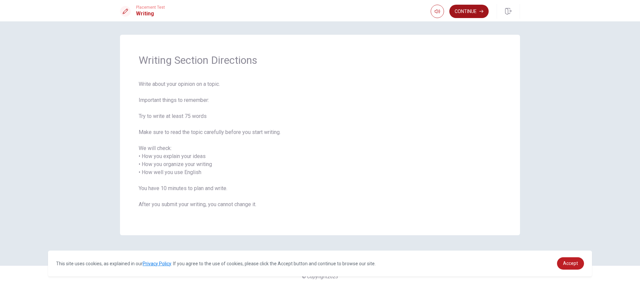
click at [470, 15] on button "Continue" at bounding box center [469, 11] width 39 height 13
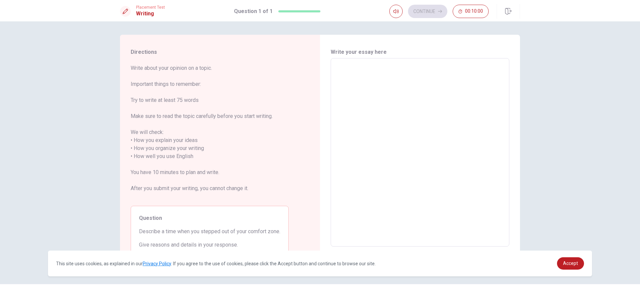
click at [403, 70] on textarea at bounding box center [420, 152] width 169 height 177
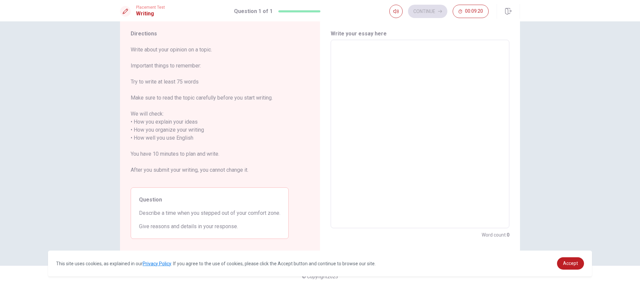
type textarea "i"
type textarea "x"
type textarea "W"
type textarea "x"
type textarea "WH"
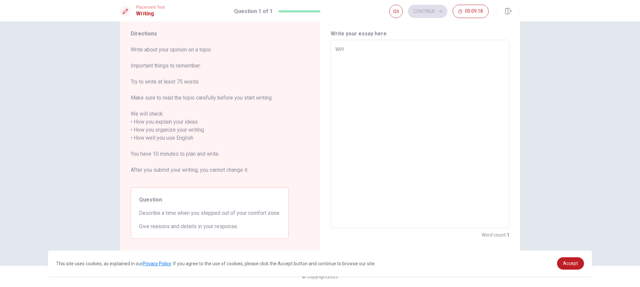
type textarea "x"
type textarea "WHe"
type textarea "x"
type textarea "WHen"
type textarea "x"
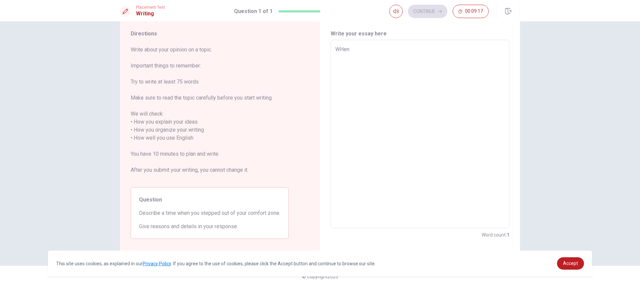
type textarea "WHe"
type textarea "x"
type textarea "WH"
type textarea "x"
type textarea "W"
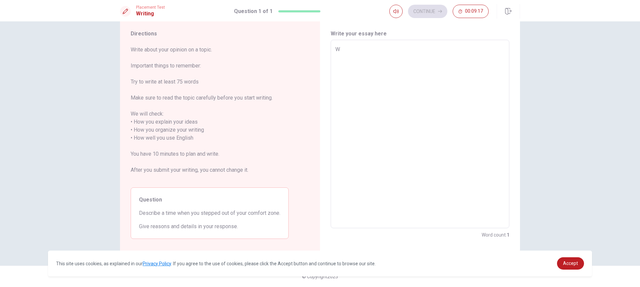
type textarea "x"
type textarea "Wh"
type textarea "x"
type textarea "Whe"
type textarea "x"
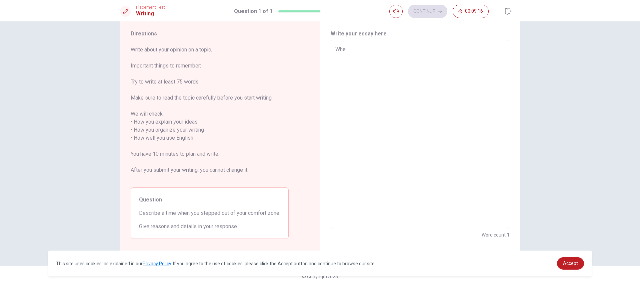
type textarea "When"
type textarea "x"
type textarea "When"
type textarea "x"
type textarea "When I"
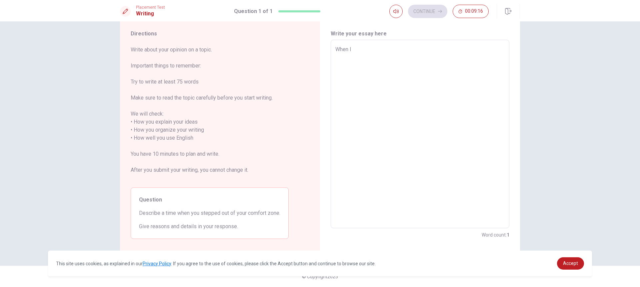
type textarea "x"
type textarea "When I"
type textarea "x"
type textarea "When I s"
type textarea "x"
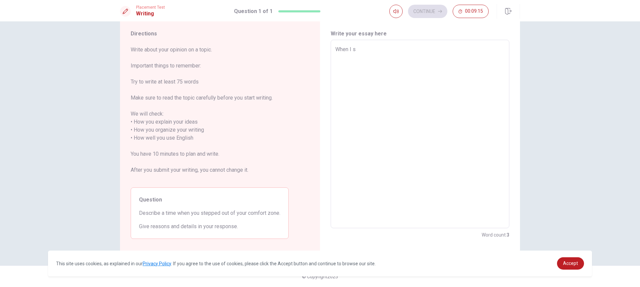
type textarea "When I st"
type textarea "x"
type textarea "When I ste"
type textarea "x"
type textarea "When I step"
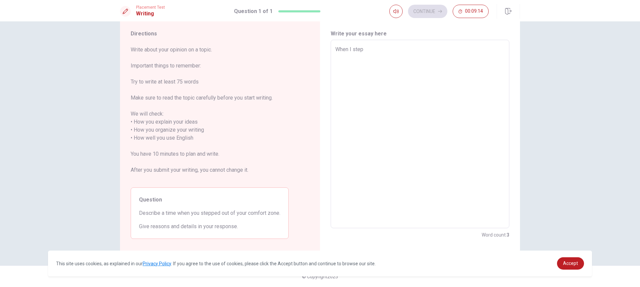
type textarea "x"
type textarea "When I step"
type textarea "x"
type textarea "When I step o"
type textarea "x"
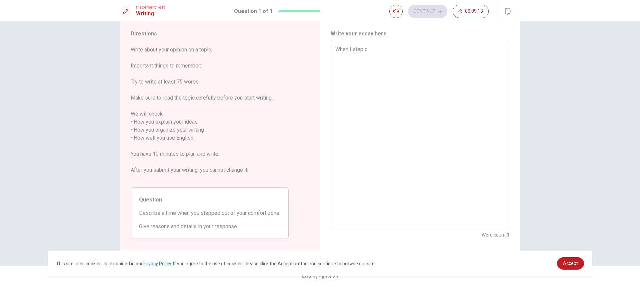
type textarea "When I step ou"
type textarea "x"
type textarea "When I step out"
type textarea "x"
type textarea "When I step out"
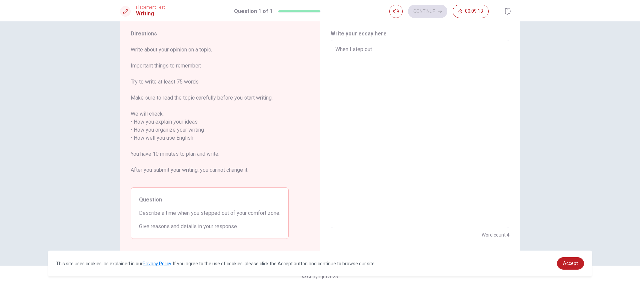
type textarea "x"
type textarea "When I step out o"
type textarea "x"
type textarea "When I step out of"
type textarea "x"
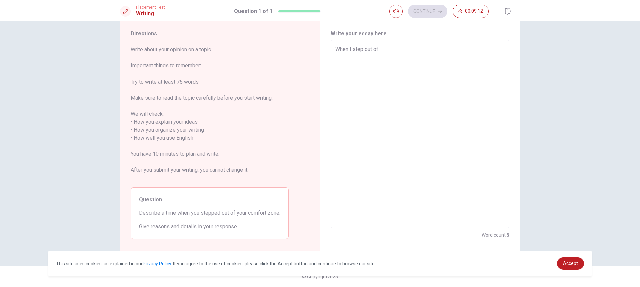
type textarea "When I step out of"
type textarea "x"
type textarea "When I step out of y"
type textarea "x"
type textarea "When I step out of"
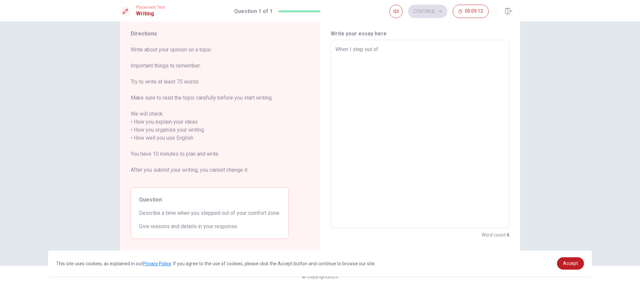
type textarea "x"
type textarea "When I step out of m"
type textarea "x"
type textarea "When I step out of my"
type textarea "x"
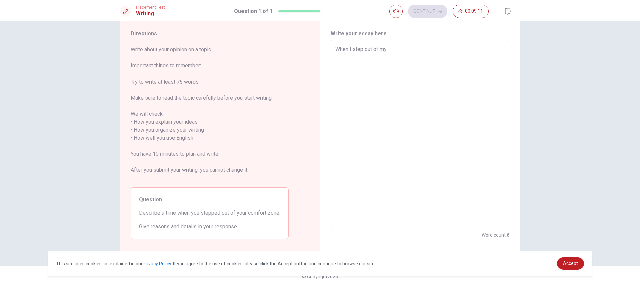
type textarea "When I step out of my"
type textarea "x"
type textarea "When I step out of my c"
type textarea "x"
type textarea "When I step out of my co"
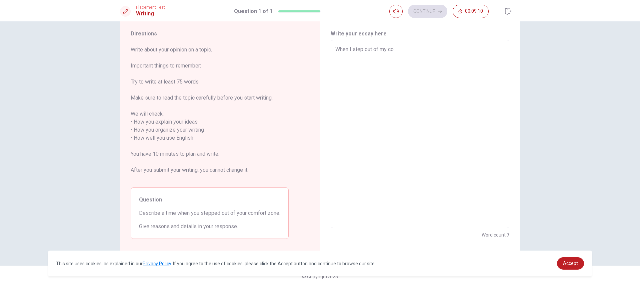
type textarea "x"
type textarea "When I step out of my com"
type textarea "x"
type textarea "When I step out of my comf"
type textarea "x"
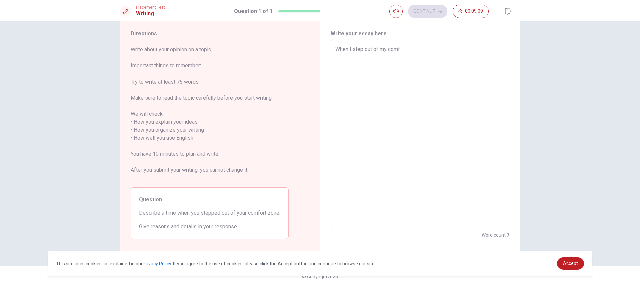
type textarea "When I step out of my comfo"
type textarea "x"
type textarea "When I step out of my comfor"
type textarea "x"
type textarea "When I step out of my comfort"
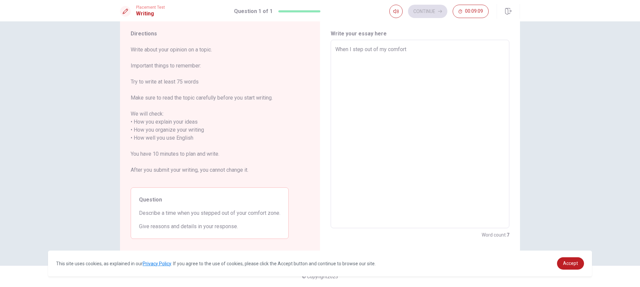
type textarea "x"
type textarea "When I step out of my comfort"
type textarea "x"
type textarea "When I step out of my comfort z"
type textarea "x"
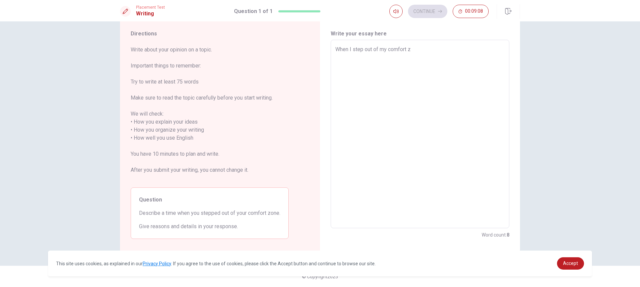
type textarea "When I step out of my comfort zo"
type textarea "x"
type textarea "When I step out of my comfort zon"
type textarea "x"
type textarea "When I step out of my comfort zone"
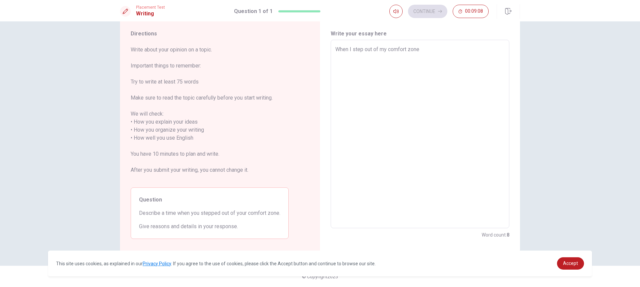
type textarea "x"
type textarea "When I step out of my comfort zone,"
type textarea "x"
type textarea "When I step out of my comfort zone,"
type textarea "x"
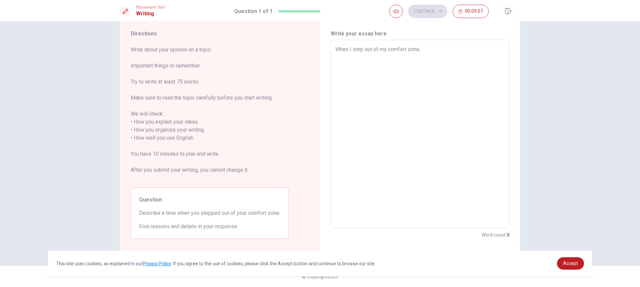
type textarea "When I step out of my comfort zone, I"
type textarea "x"
type textarea "When I step out of my comfort zone, I"
type textarea "x"
type textarea "When I step out of my comfort zone, I c"
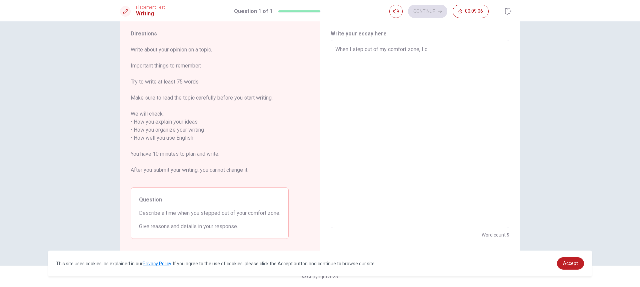
type textarea "x"
type textarea "When I step out of my comfort zone, I ca"
type textarea "x"
type textarea "When I step out of my comfort zone, I can"
type textarea "x"
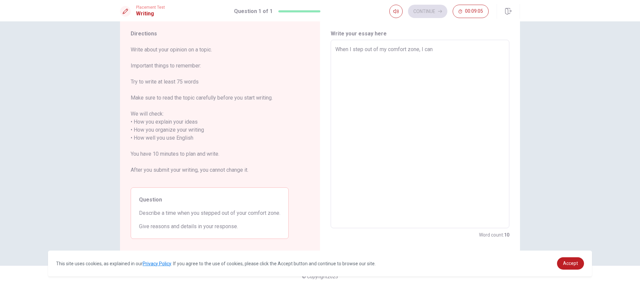
type textarea "When I step out of my comfort zone, I can"
type textarea "x"
type textarea "When I step out of my comfort zone, I can g"
type textarea "x"
type textarea "When I step out of my comfort zone, I can gr"
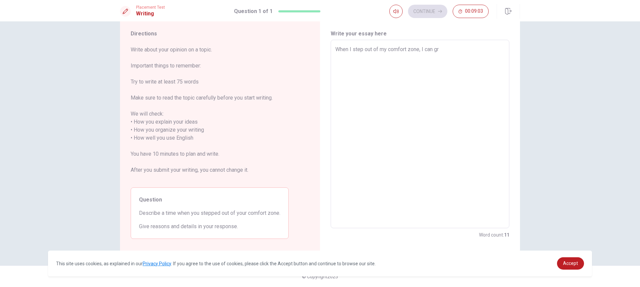
type textarea "x"
type textarea "When I step out of my comfort zone, I can gro"
type textarea "x"
type textarea "When I step out of my comfort zone, I can grow"
type textarea "x"
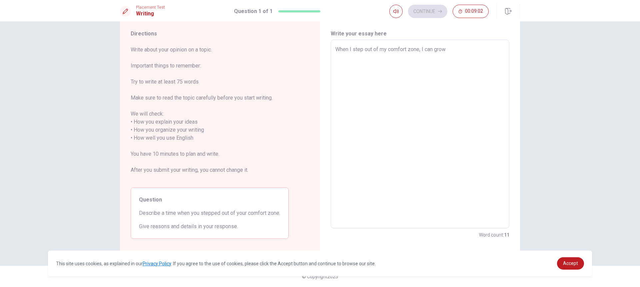
type textarea "When I step out of my comfort zone, I can grow"
type textarea "x"
type textarea "When I step out of my comfort zone, I can grow u"
type textarea "x"
type textarea "When I step out of my comfort zone, I can grow up"
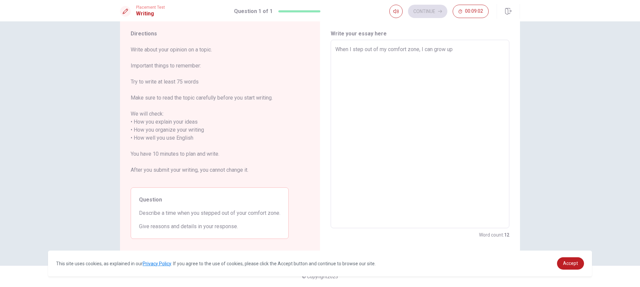
type textarea "x"
type textarea "When I step out of my comfort zone, I can grow up"
type textarea "x"
type textarea "When I step out of my comfort zone, I can grow up a"
type textarea "x"
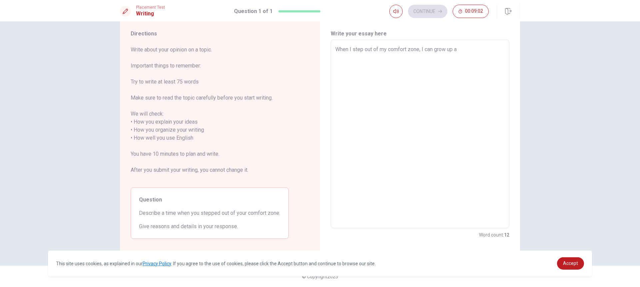
type textarea "When I step out of my comfort zone, I can grow up an"
type textarea "x"
type textarea "When I step out of my comfort zone, I can grow up and"
type textarea "x"
type textarea "When I step out of my comfort zone, I can grow up and"
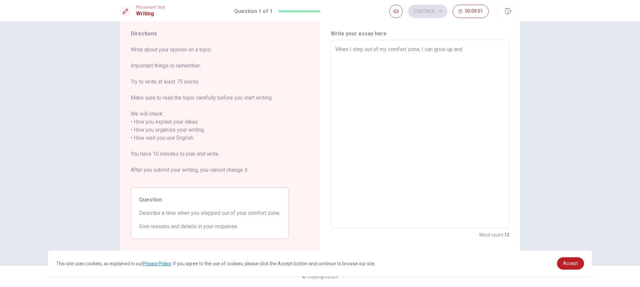
type textarea "x"
type textarea "When I step out of my comfort zone, I can grow up and i"
type textarea "x"
type textarea "When I step out of my comfort zone, I can grow up and im"
type textarea "x"
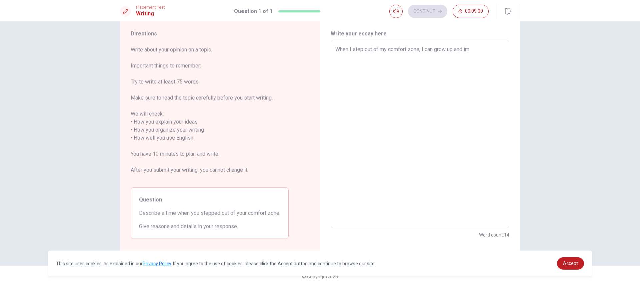
type textarea "When I step out of my comfort zone, I can grow up and imp"
type textarea "x"
type textarea "When I step out of my comfort zone, I can grow up and impr"
type textarea "x"
type textarea "When I step out of my comfort zone, I can grow up and impro"
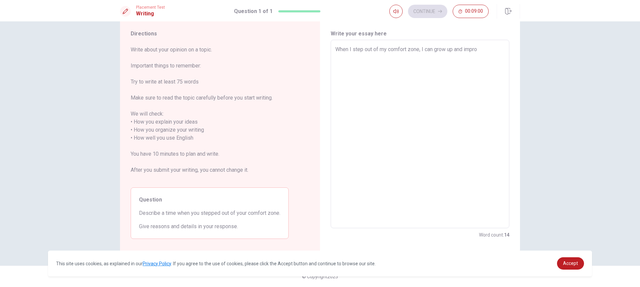
type textarea "x"
type textarea "When I step out of my comfort zone, I can grow up and improv"
type textarea "x"
type textarea "When I step out of my comfort zone, I can grow up and improve"
type textarea "x"
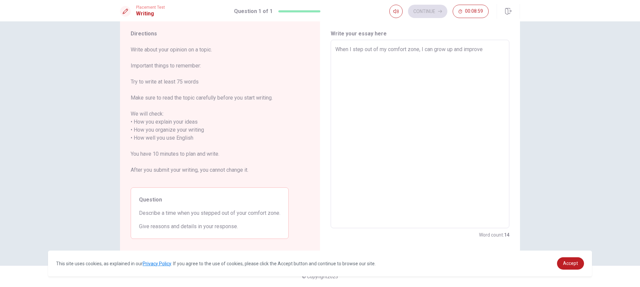
type textarea "When I step out of my comfort zone, I can grow up and improve"
type textarea "x"
type textarea "When I step out of my comfort zone, I can grow up and improve m"
type textarea "x"
type textarea "When I step out of my comfort zone, I can grow up and improve my"
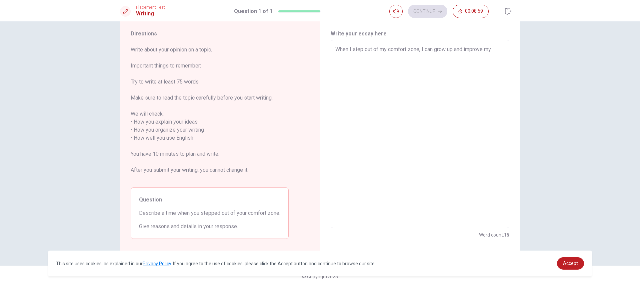
type textarea "x"
type textarea "When I step out of my comfort zone, I can grow up and improve my"
type textarea "x"
type textarea "When I step out of my comfort zone, I can grow up and improve my"
type textarea "x"
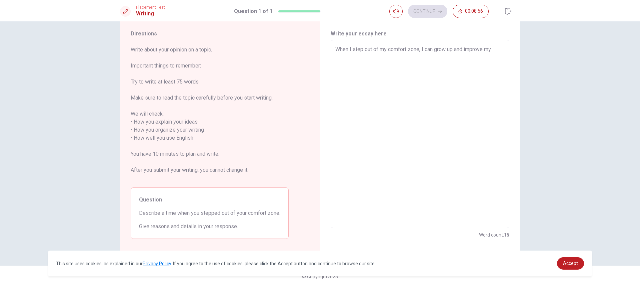
type textarea "When I step out of my comfort zone, I can grow up and improve myo"
type textarea "x"
type textarea "When I step out of my comfort zone, I can grow up and improve myow"
type textarea "x"
type textarea "When I step out of my comfort zone, I can grow up and improve myown"
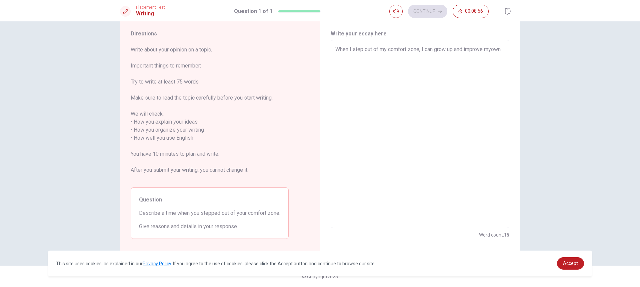
type textarea "x"
type textarea "When I step out of my comfort zone, I can grow up and improve myow"
type textarea "x"
type textarea "When I step out of my comfort zone, I can grow up and improve myo"
type textarea "x"
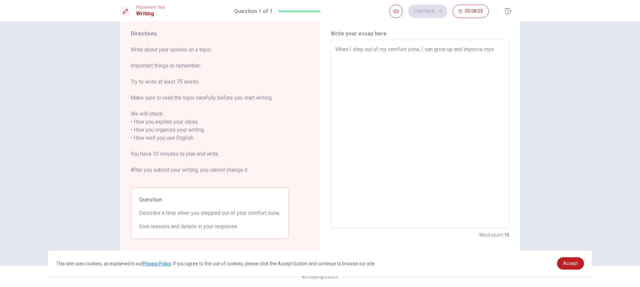
type textarea "When I step out of my comfort zone, I can grow up and improve my"
type textarea "x"
type textarea "When I step out of my comfort zone, I can grow up and improve my"
type textarea "x"
type textarea "When I step out of my comfort zone, I can grow up and improve my s"
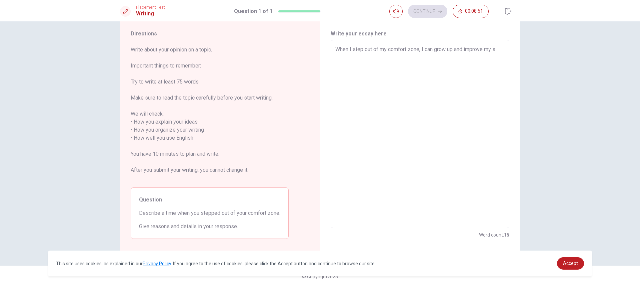
type textarea "x"
type textarea "When I step out of my comfort zone, I can grow up and improve my sk"
type textarea "x"
type textarea "When I step out of my comfort zone, I can grow up and improve my ski"
type textarea "x"
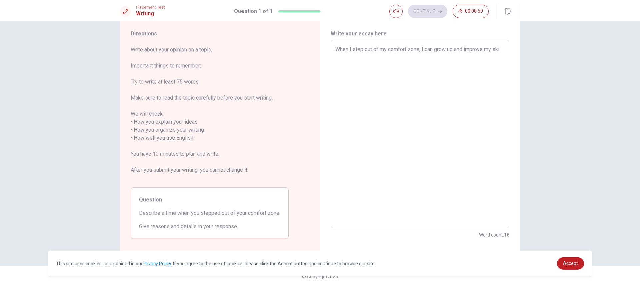
type textarea "When I step out of my comfort zone, I can grow up and improve my skil"
type textarea "x"
type textarea "When I step out of my comfort zone, I can grow up and improve my skill"
type textarea "x"
type textarea "When I step out of my comfort zone, I can grow up and improve my skill"
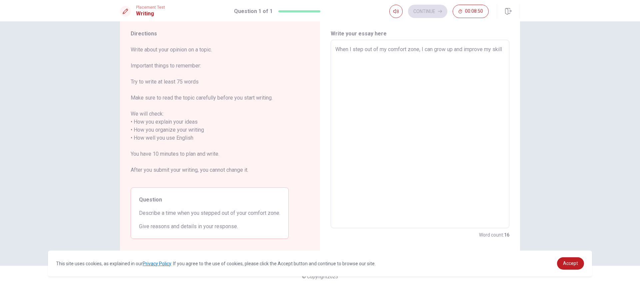
type textarea "x"
type textarea "When I step out of my comfort zone, I can grow up and improve my skill a"
type textarea "x"
type textarea "When I step out of my comfort zone, I can grow up and improve my skill ab"
type textarea "x"
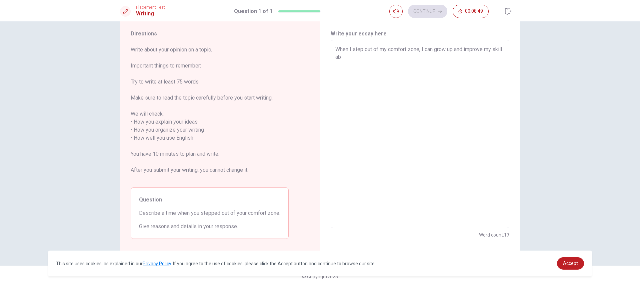
type textarea "When I step out of my comfort zone, I can grow up and improve my skill abo"
type textarea "x"
type textarea "When I step out of my comfort zone, I can grow up and improve my skill abou"
type textarea "x"
type textarea "When I step out of my comfort zone, I can grow up and improve my skill about"
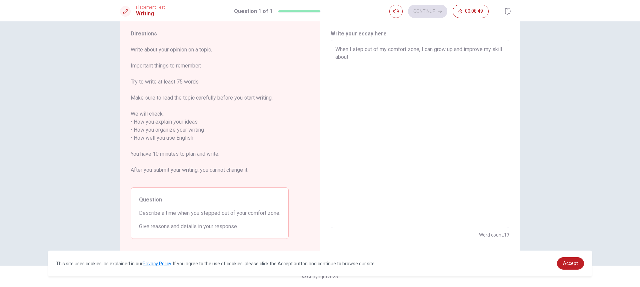
type textarea "x"
type textarea "When I step out of my comfort zone, I can grow up and improve my skill about"
type textarea "x"
type textarea "When I step out of my comfort zone, I can grow up and improve my skill about m"
type textarea "x"
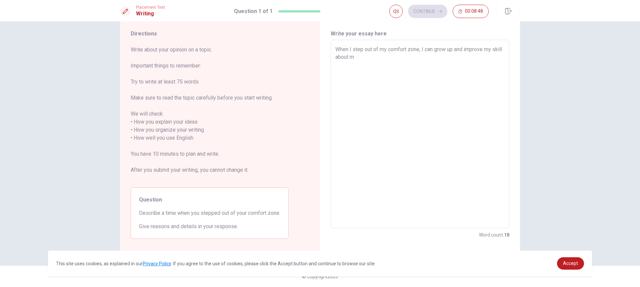
type textarea "When I step out of my comfort zone, I can grow up and improve my skill about my"
type textarea "x"
type textarea "When I step out of my comfort zone, I can grow up and improve my skill about my"
type textarea "x"
type textarea "When I step out of my comfort zone, I can grow up and improve my skill about my…"
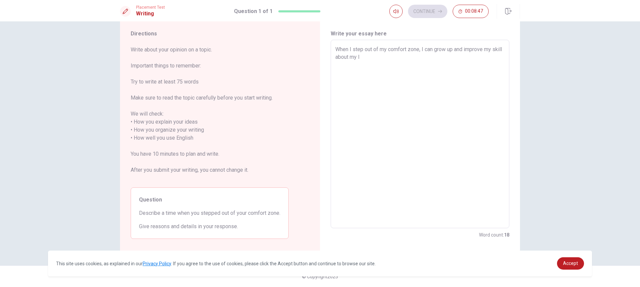
type textarea "x"
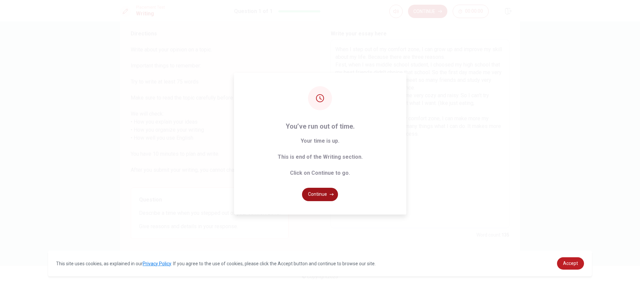
drag, startPoint x: 327, startPoint y: 186, endPoint x: 327, endPoint y: 196, distance: 9.3
click at [327, 186] on div "You’ve run out of time. Your time is up. This is end of the Writing section. Cl…" at bounding box center [320, 143] width 172 height 141
click at [327, 198] on button "Continue" at bounding box center [320, 193] width 36 height 13
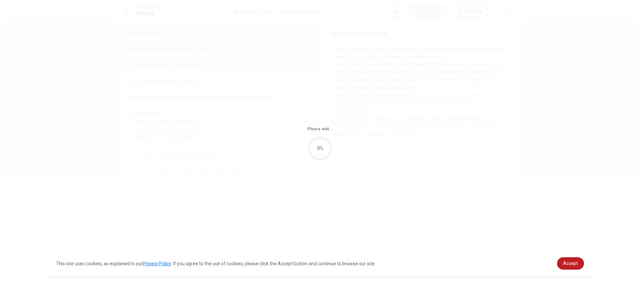
scroll to position [0, 0]
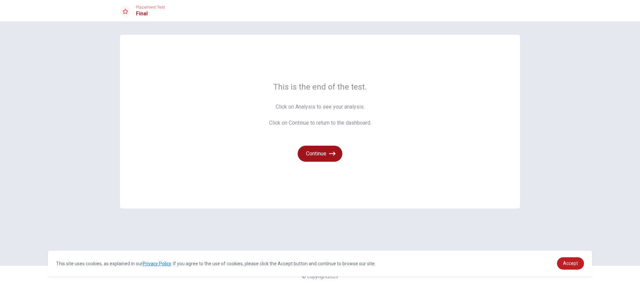
click at [338, 157] on button "Continue" at bounding box center [320, 153] width 45 height 16
